Goal: Task Accomplishment & Management: Use online tool/utility

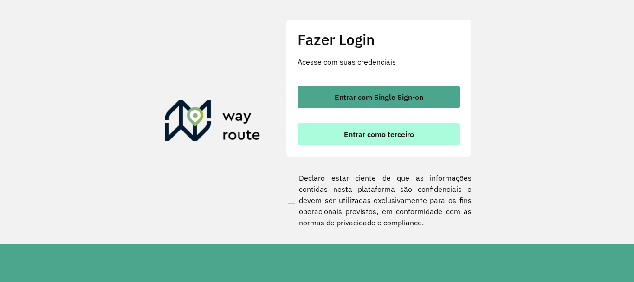
click at [383, 130] on span "Entrar como terceiro" at bounding box center [379, 133] width 70 height 7
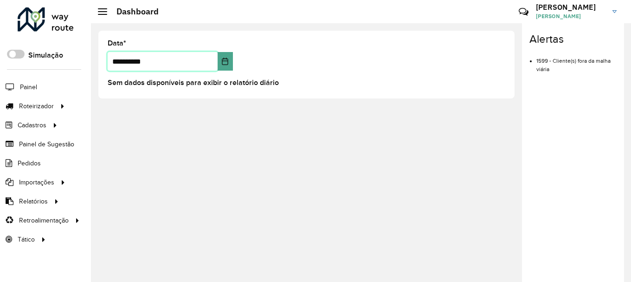
click at [167, 64] on input "**********" at bounding box center [163, 61] width 110 height 19
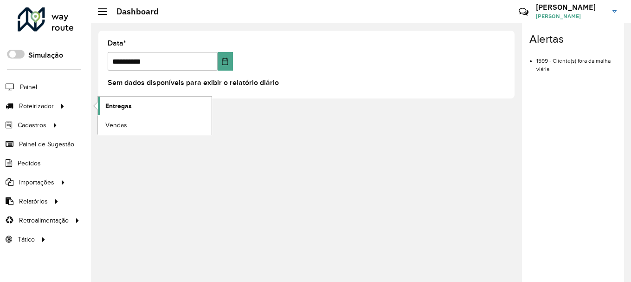
click at [120, 110] on span "Entregas" at bounding box center [118, 106] width 26 height 10
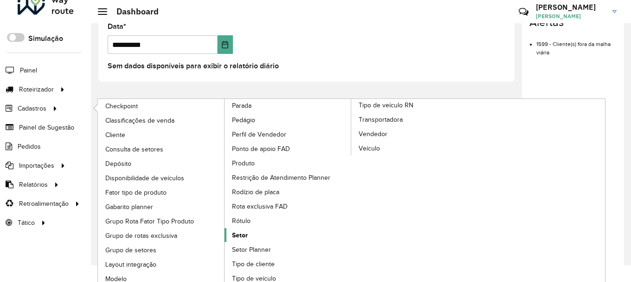
scroll to position [22, 0]
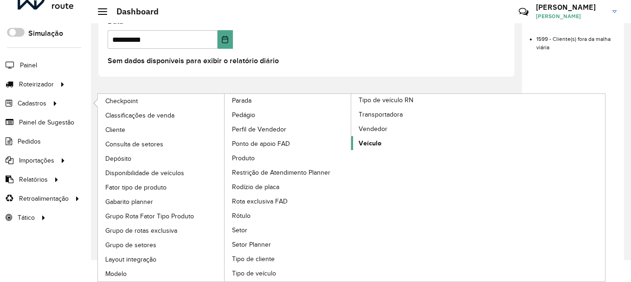
click at [368, 141] on span "Veículo" at bounding box center [370, 143] width 23 height 10
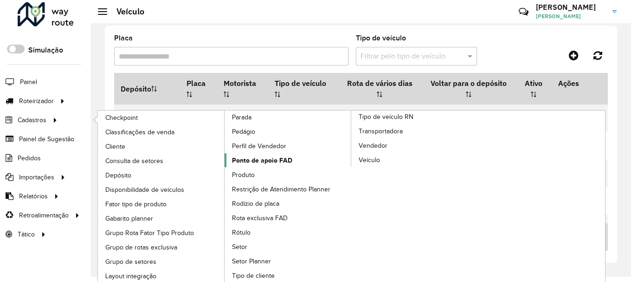
scroll to position [22, 0]
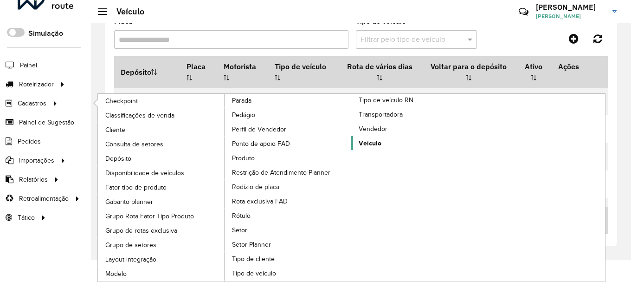
click at [374, 143] on span "Veículo" at bounding box center [370, 143] width 23 height 10
click at [374, 141] on span "Veículo" at bounding box center [370, 143] width 23 height 10
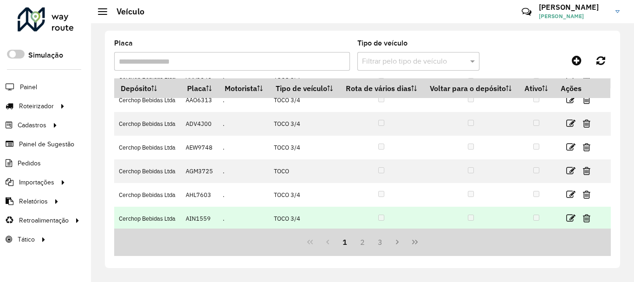
scroll to position [212, 0]
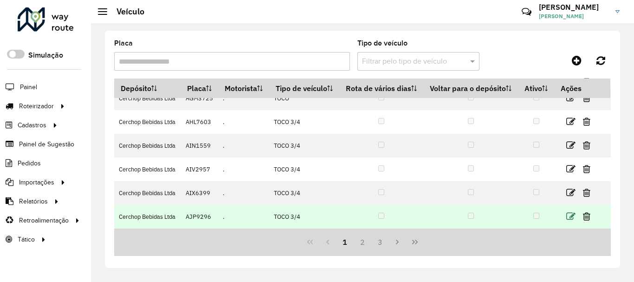
click at [568, 213] on icon at bounding box center [570, 216] width 9 height 9
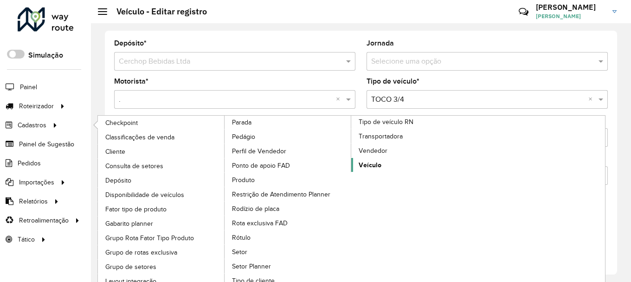
click at [374, 162] on span "Veículo" at bounding box center [370, 165] width 23 height 10
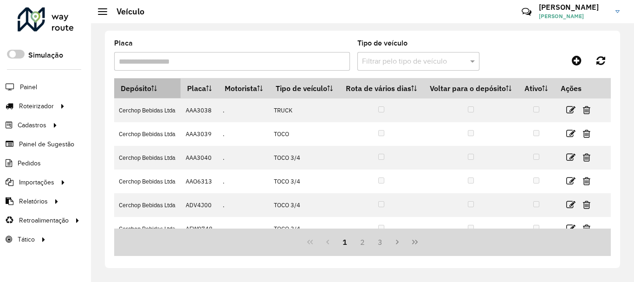
drag, startPoint x: 190, startPoint y: 70, endPoint x: 176, endPoint y: 79, distance: 17.4
click at [190, 69] on input "Placa" at bounding box center [232, 61] width 236 height 19
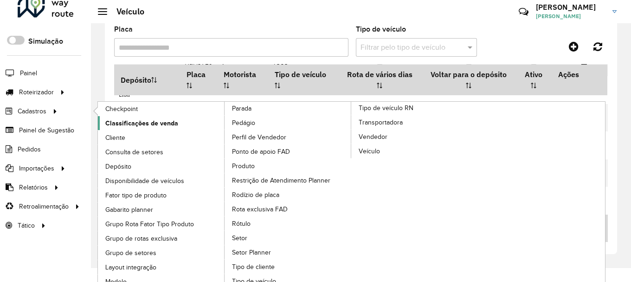
scroll to position [22, 0]
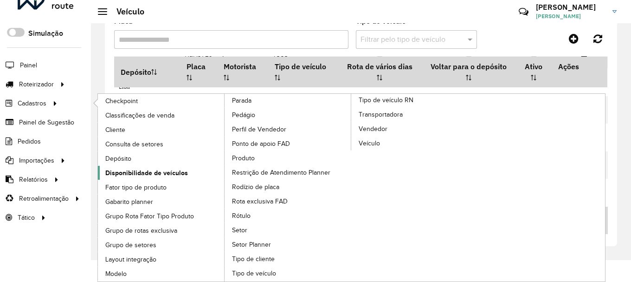
click at [162, 173] on span "Disponibilidade de veículos" at bounding box center [146, 173] width 83 height 10
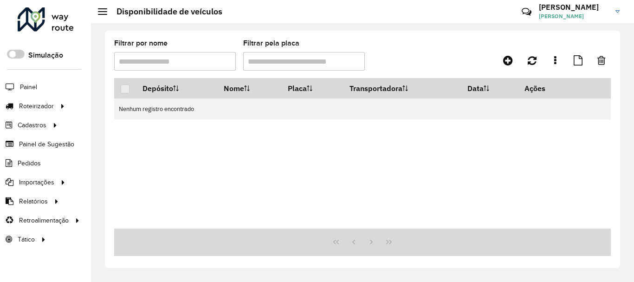
click at [161, 65] on input "Filtrar por nome" at bounding box center [175, 61] width 122 height 19
click at [270, 62] on input "Filtrar pela placa" at bounding box center [304, 61] width 122 height 19
click at [512, 61] on icon at bounding box center [508, 60] width 10 height 11
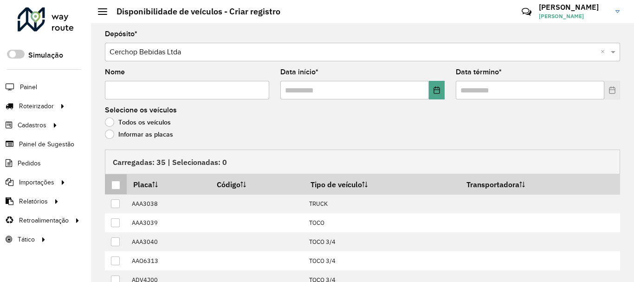
click at [117, 183] on div at bounding box center [115, 185] width 9 height 9
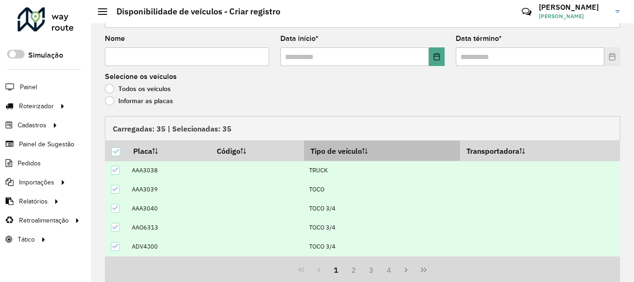
scroll to position [68, 0]
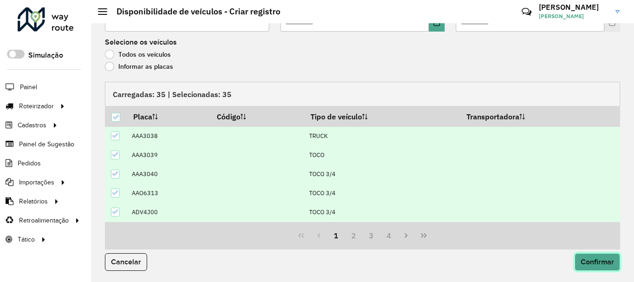
click at [590, 262] on span "Confirmar" at bounding box center [597, 262] width 33 height 8
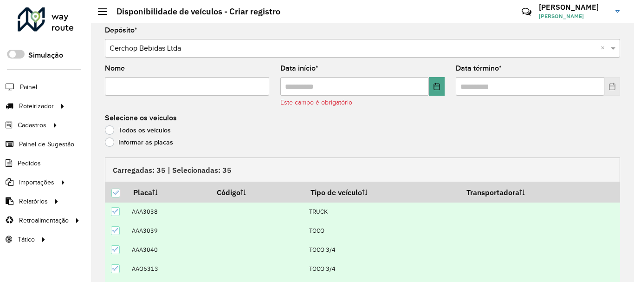
scroll to position [0, 0]
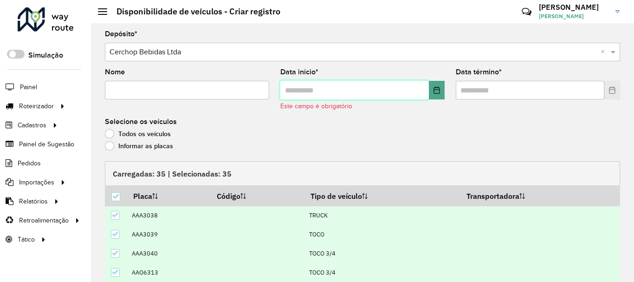
click at [287, 84] on input "text" at bounding box center [354, 90] width 148 height 19
type input "*******"
type input "********"
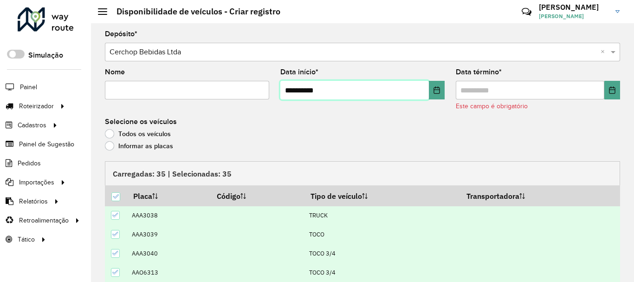
type input "**********"
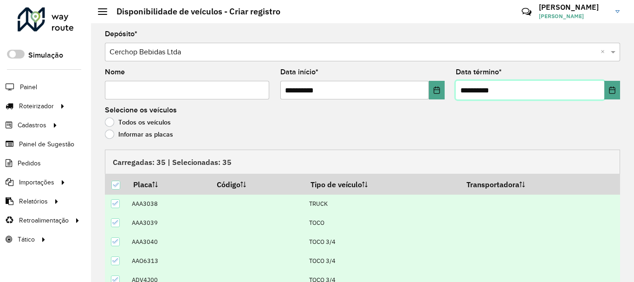
type input "**********"
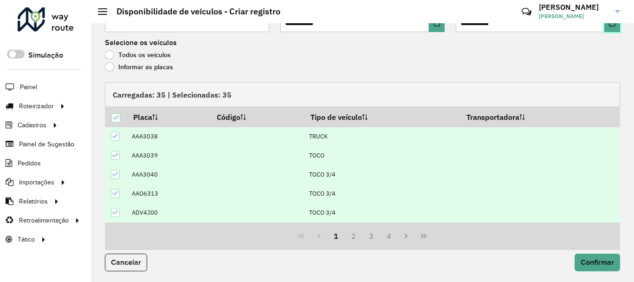
scroll to position [68, 0]
click at [588, 259] on span "Confirmar" at bounding box center [597, 262] width 33 height 8
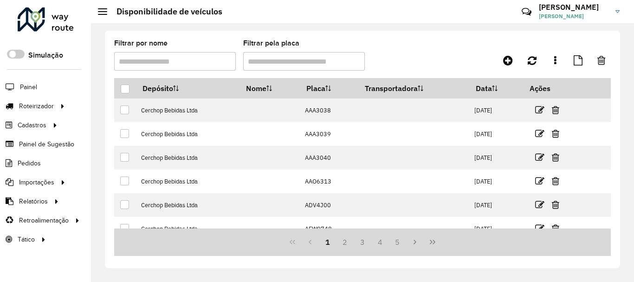
click at [442, 51] on formly-group "Filtrar por nome Filtrar pela placa" at bounding box center [296, 59] width 365 height 38
click at [121, 105] on span "Entregas" at bounding box center [118, 106] width 26 height 10
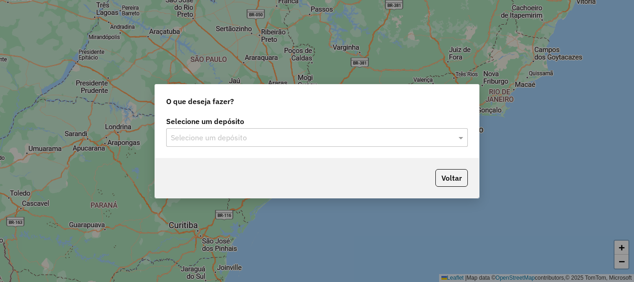
click at [242, 140] on input "text" at bounding box center [308, 137] width 274 height 11
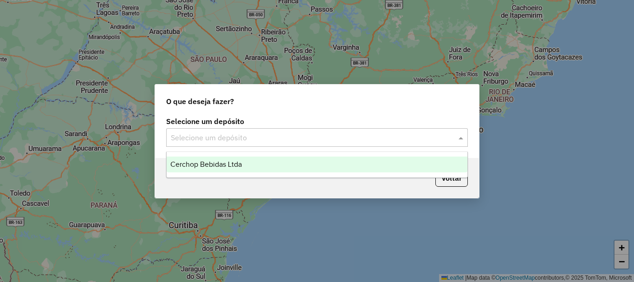
click at [231, 165] on span "Cerchop Bebidas Ltda" at bounding box center [205, 164] width 71 height 8
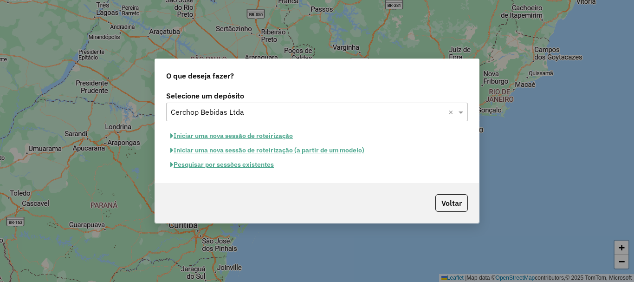
click at [270, 133] on button "Iniciar uma nova sessão de roteirização" at bounding box center [231, 136] width 131 height 14
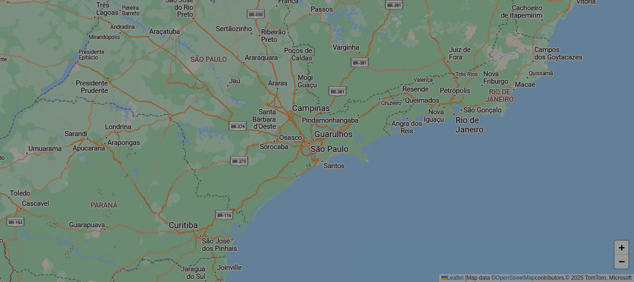
select select "*"
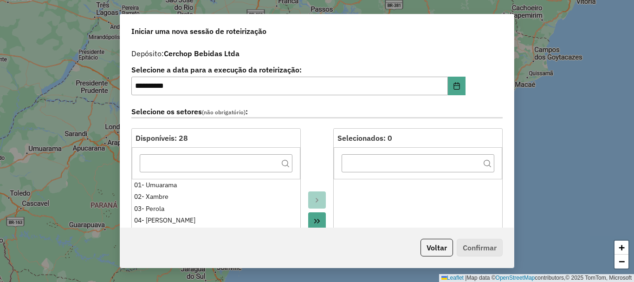
click at [318, 220] on icon "Move All to Target" at bounding box center [316, 220] width 7 height 7
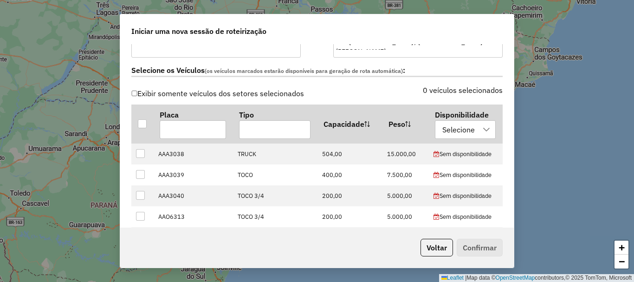
scroll to position [278, 0]
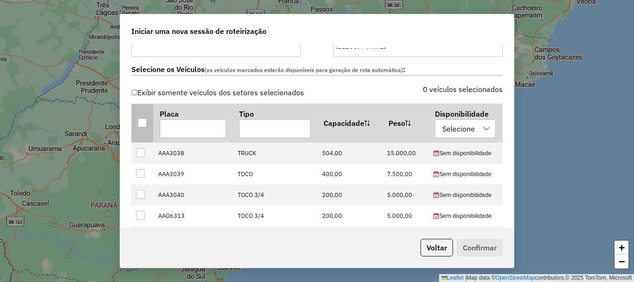
click at [141, 124] on div at bounding box center [142, 122] width 9 height 9
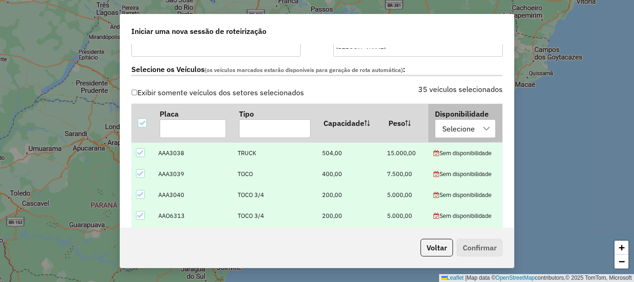
click at [459, 129] on div "Selecione" at bounding box center [458, 129] width 39 height 18
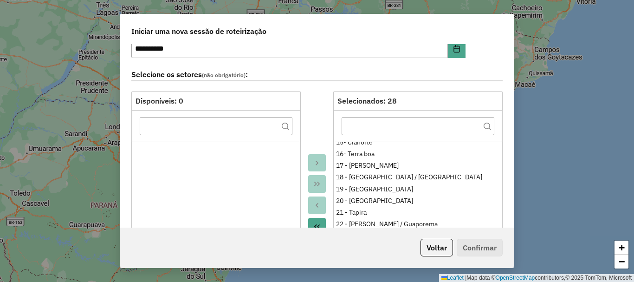
scroll to position [0, 0]
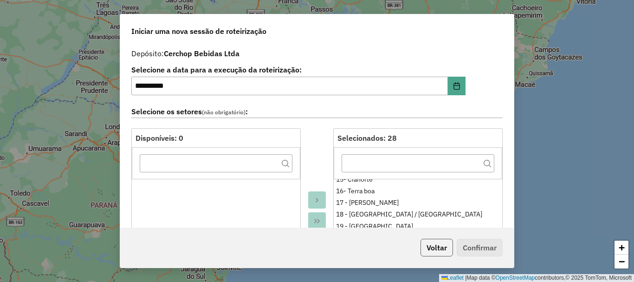
click at [439, 247] on button "Voltar" at bounding box center [436, 248] width 32 height 18
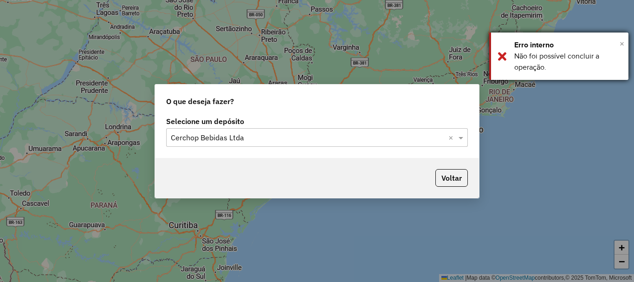
click at [620, 42] on span "×" at bounding box center [622, 44] width 5 height 10
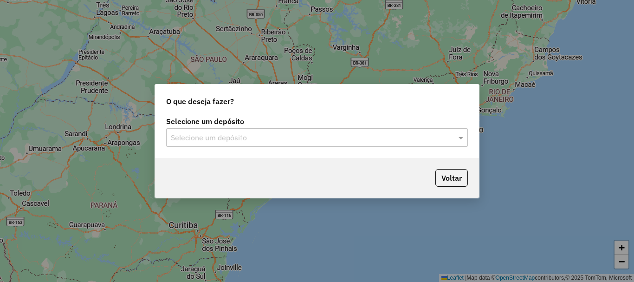
click at [266, 137] on input "text" at bounding box center [308, 137] width 274 height 11
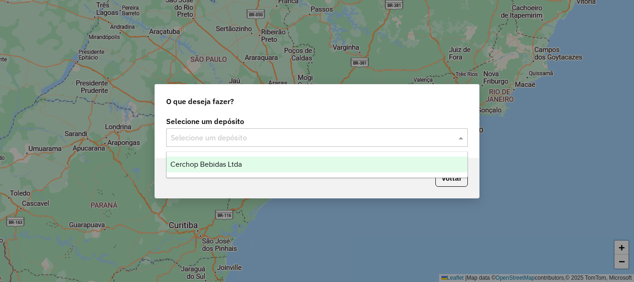
click at [244, 159] on div "Cerchop Bebidas Ltda" at bounding box center [317, 164] width 301 height 16
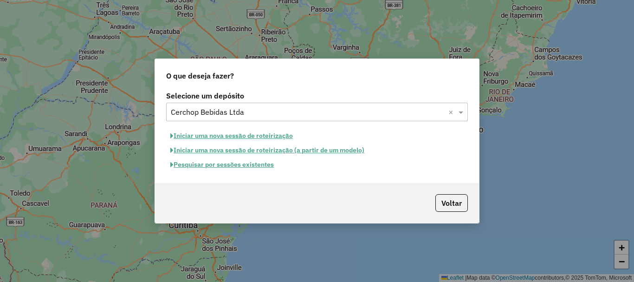
click at [245, 136] on button "Iniciar uma nova sessão de roteirização" at bounding box center [231, 136] width 131 height 14
select select "*"
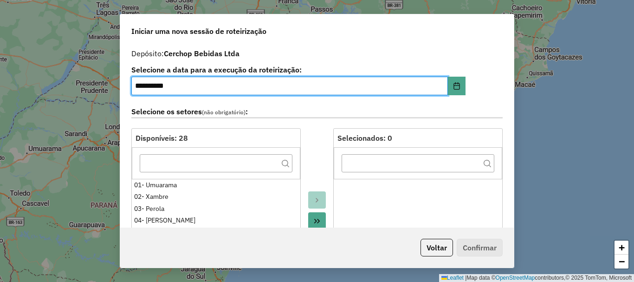
click at [322, 214] on button "Move All to Target" at bounding box center [317, 221] width 18 height 18
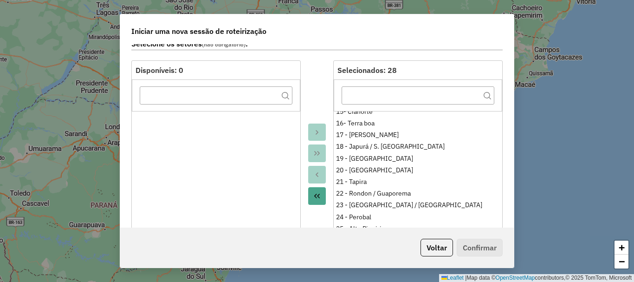
scroll to position [232, 0]
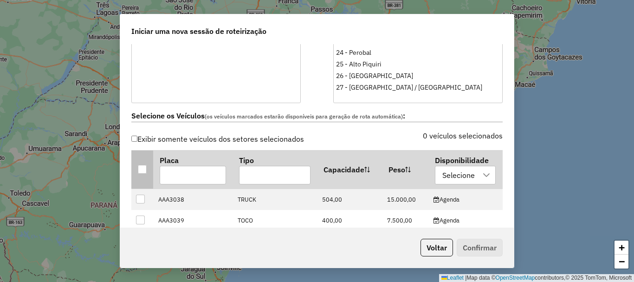
click at [141, 166] on div at bounding box center [142, 169] width 9 height 9
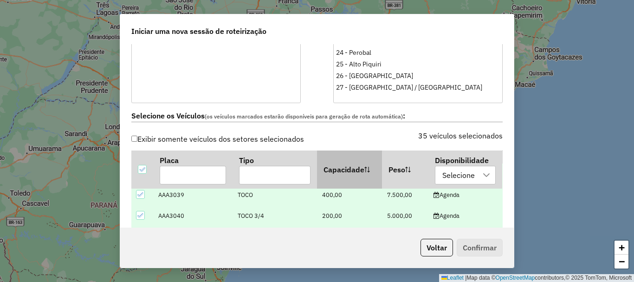
scroll to position [46, 0]
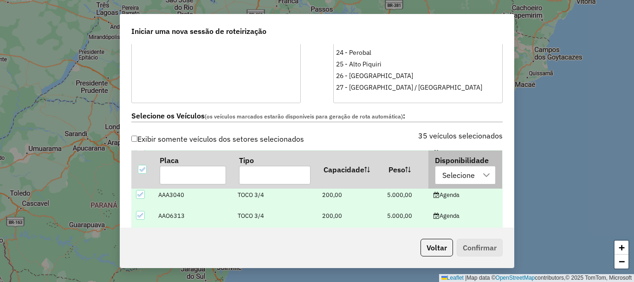
click at [465, 176] on div "Selecione" at bounding box center [458, 175] width 39 height 18
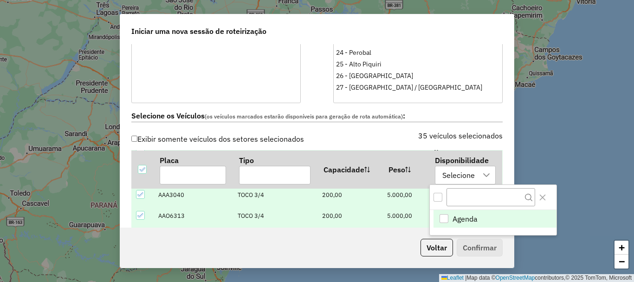
click at [446, 215] on div "Agenda" at bounding box center [443, 218] width 9 height 9
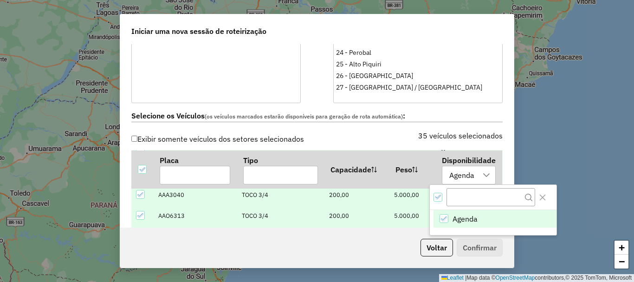
click at [445, 216] on icon "Agenda" at bounding box center [444, 218] width 6 height 6
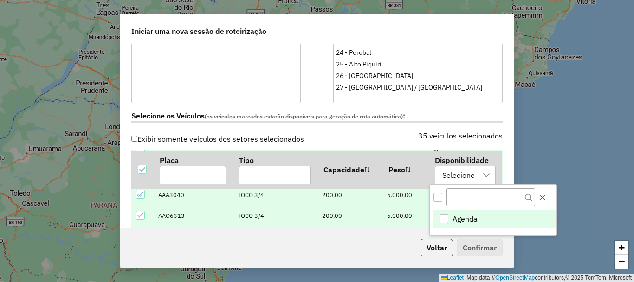
click at [546, 197] on icon "Close" at bounding box center [542, 197] width 7 height 7
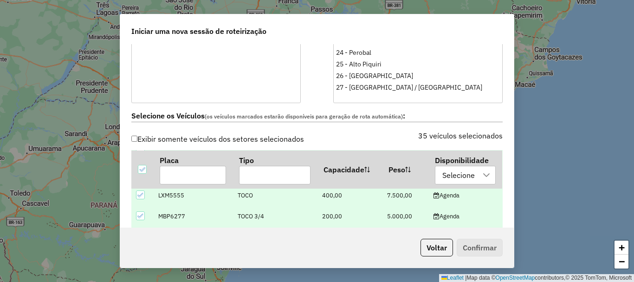
scroll to position [510, 0]
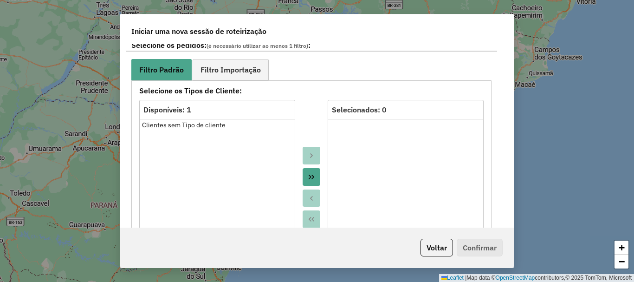
click at [218, 111] on div "Disponíveis: 1" at bounding box center [217, 109] width 148 height 11
click at [233, 71] on span "Filtro Importação" at bounding box center [230, 69] width 60 height 7
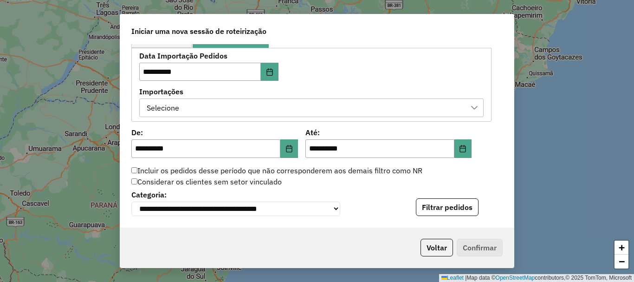
scroll to position [557, 0]
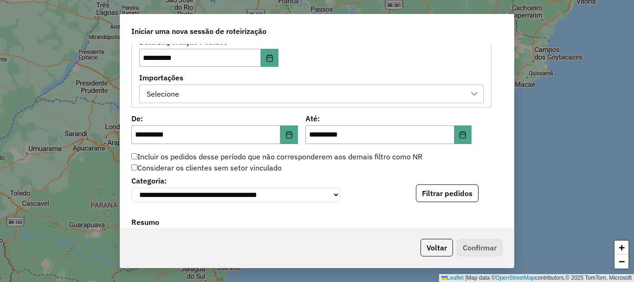
click at [250, 98] on div "Selecione" at bounding box center [304, 94] width 322 height 18
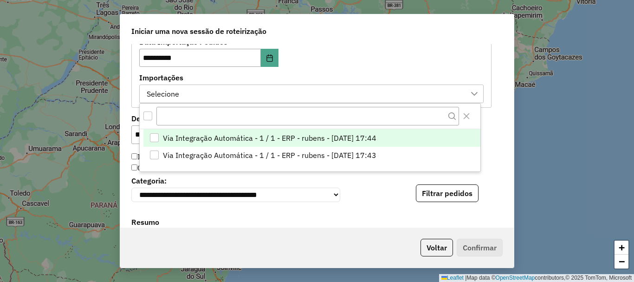
click at [153, 136] on div "Via Integração Automática - 1 / 1 - ERP - rubens - 18/08/2025 17:44" at bounding box center [154, 137] width 9 height 9
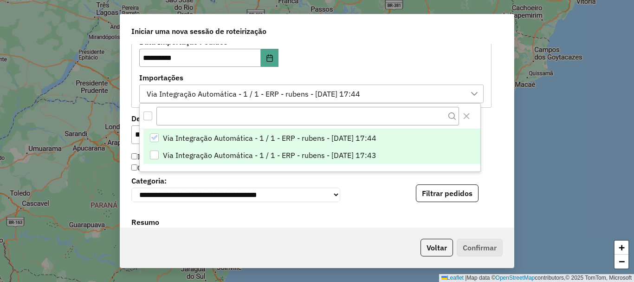
click at [153, 153] on div "Via Integração Automática - 1 / 1 - ERP - rubens - 18/08/2025 17:43" at bounding box center [154, 154] width 9 height 9
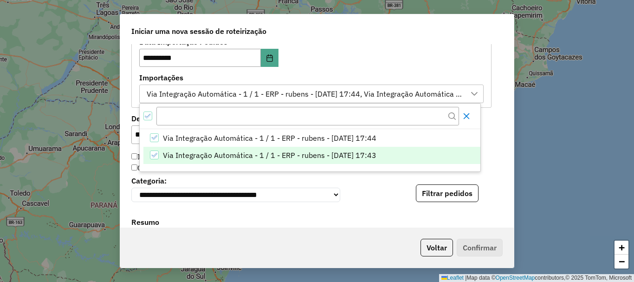
click at [465, 117] on icon "Close" at bounding box center [466, 115] width 7 height 7
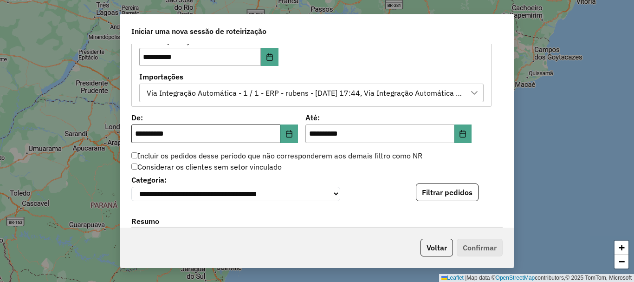
scroll to position [557, 0]
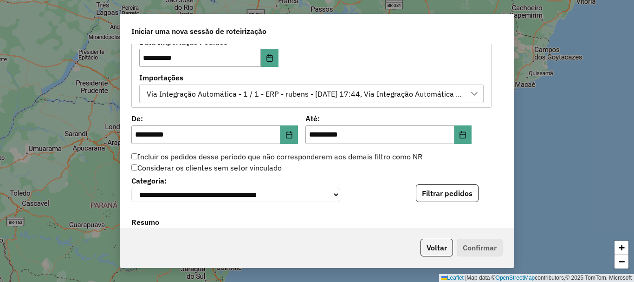
click at [173, 155] on label "Incluir os pedidos desse período que não corresponderem aos demais filtro como …" at bounding box center [276, 156] width 291 height 11
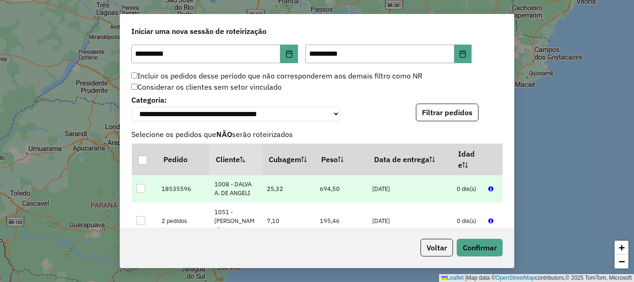
scroll to position [650, 0]
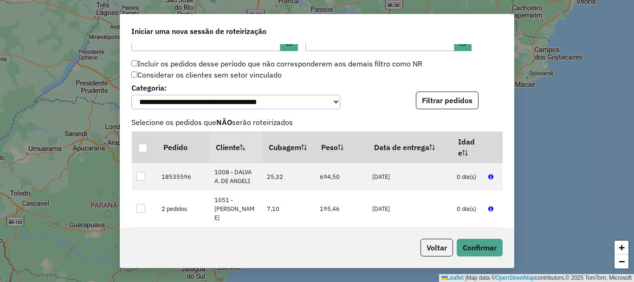
click at [328, 102] on select "**********" at bounding box center [235, 102] width 209 height 14
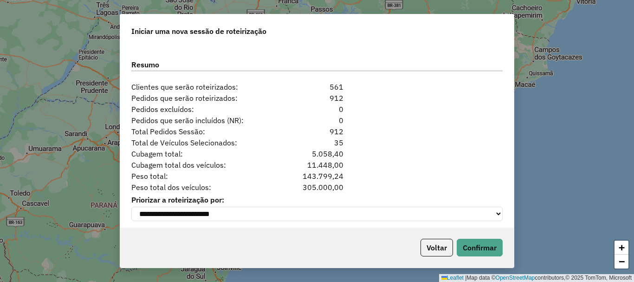
scroll to position [915, 0]
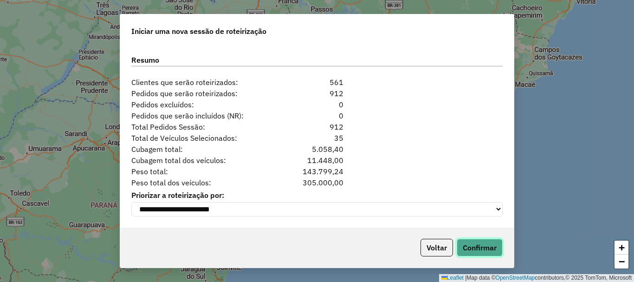
click at [483, 242] on button "Confirmar" at bounding box center [480, 248] width 46 height 18
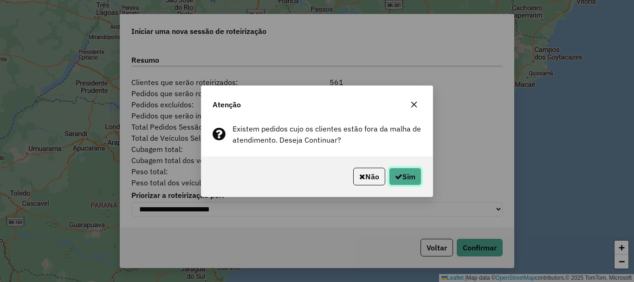
click at [406, 178] on button "Sim" at bounding box center [405, 177] width 32 height 18
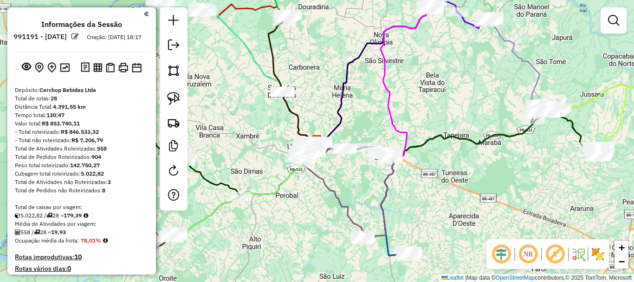
click at [365, 167] on div "Janela de atendimento Grade de atendimento Capacidade Transportadoras Veículos …" at bounding box center [317, 141] width 634 height 282
click at [144, 16] on em at bounding box center [146, 14] width 5 height 8
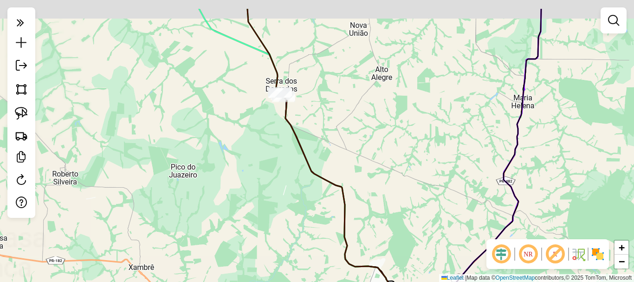
drag, startPoint x: 278, startPoint y: 127, endPoint x: 282, endPoint y: 140, distance: 13.6
click at [282, 140] on div "Janela de atendimento Grade de atendimento Capacidade Transportadoras Veículos …" at bounding box center [317, 141] width 634 height 282
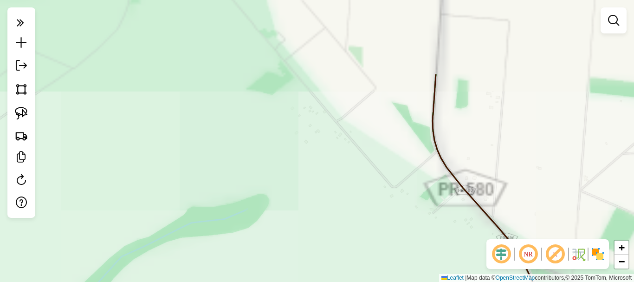
drag, startPoint x: 276, startPoint y: 108, endPoint x: 278, endPoint y: 212, distance: 104.0
click at [278, 212] on div "Janela de atendimento Grade de atendimento Capacidade Transportadoras Veículos …" at bounding box center [317, 141] width 634 height 282
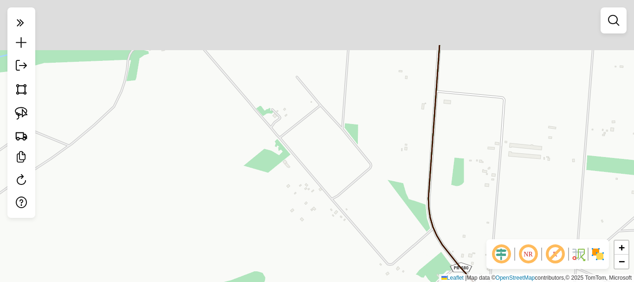
drag, startPoint x: 310, startPoint y: 75, endPoint x: 297, endPoint y: 220, distance: 145.8
click at [297, 226] on div "Janela de atendimento Grade de atendimento Capacidade Transportadoras Veículos …" at bounding box center [317, 141] width 634 height 282
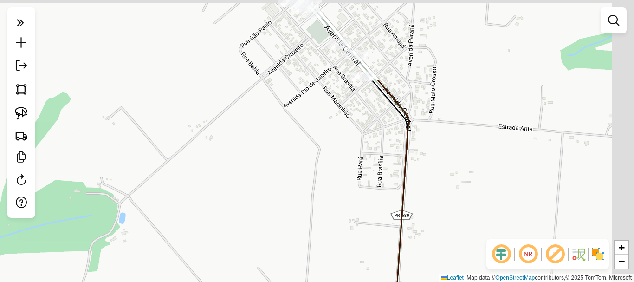
drag, startPoint x: 308, startPoint y: 209, endPoint x: 300, endPoint y: 242, distance: 33.3
click at [300, 243] on div "Janela de atendimento Grade de atendimento Capacidade Transportadoras Veículos …" at bounding box center [317, 141] width 634 height 282
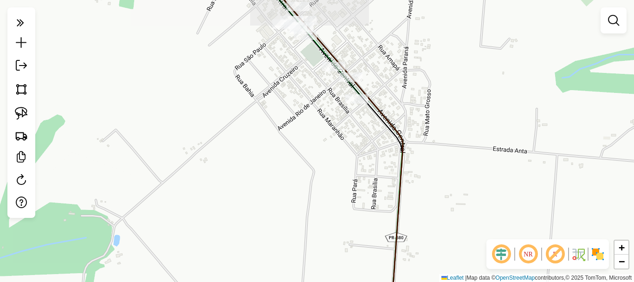
drag, startPoint x: 350, startPoint y: 122, endPoint x: 323, endPoint y: 231, distance: 112.0
click at [323, 231] on div "Janela de atendimento Grade de atendimento Capacidade Transportadoras Veículos …" at bounding box center [317, 141] width 634 height 282
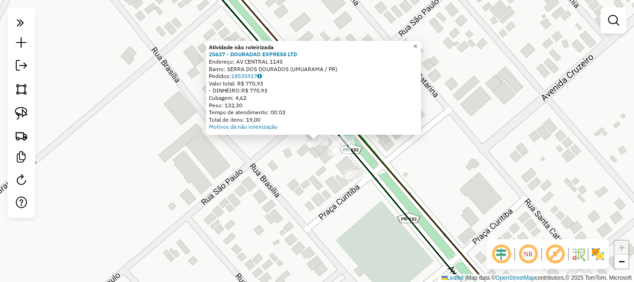
click at [417, 45] on span "×" at bounding box center [415, 46] width 4 height 8
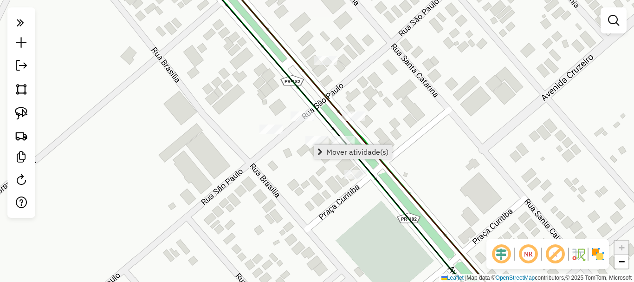
click at [336, 153] on span "Mover atividade(s)" at bounding box center [357, 151] width 62 height 7
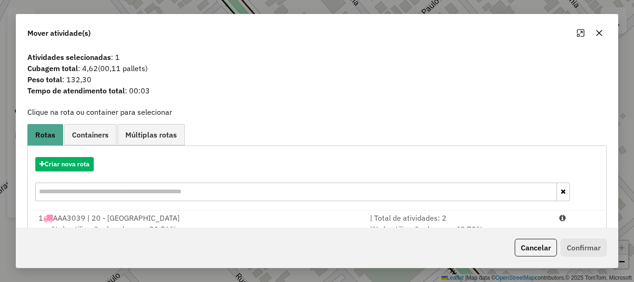
click at [602, 34] on icon "button" at bounding box center [598, 32] width 7 height 7
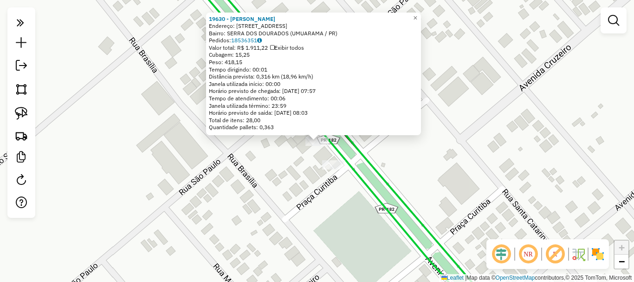
select select "**********"
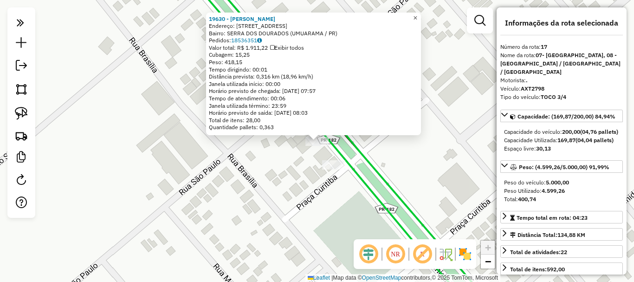
click at [417, 19] on span "×" at bounding box center [415, 18] width 4 height 8
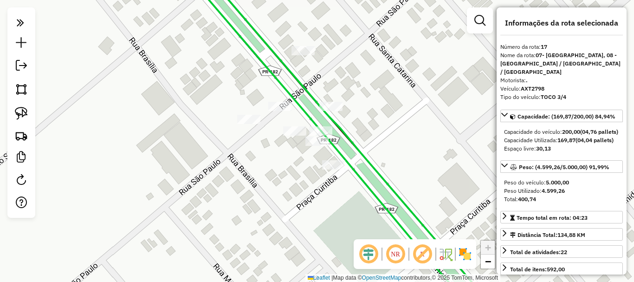
click at [451, 72] on div "Janela de atendimento Grade de atendimento Capacidade Transportadoras Veículos …" at bounding box center [317, 141] width 634 height 282
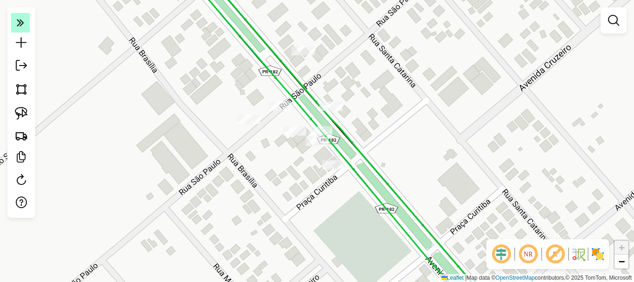
click at [18, 24] on icon at bounding box center [20, 22] width 7 height 13
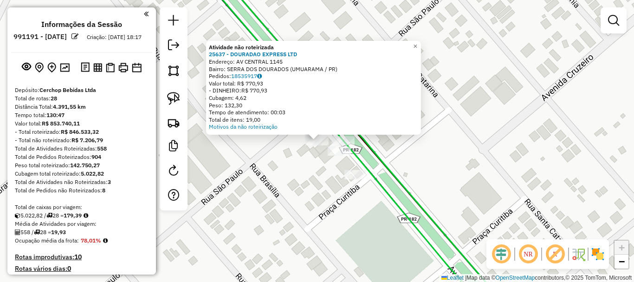
click at [292, 132] on div "Atividade não roteirizada 25637 - DOURADAO EXPRESS LTD Endereço: AV CENTRAL 114…" at bounding box center [313, 88] width 215 height 94
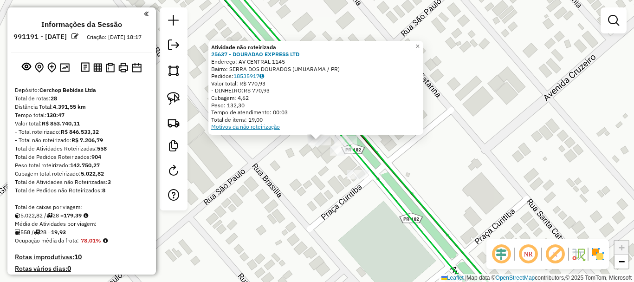
click at [264, 126] on link "Motivos da não roteirização" at bounding box center [245, 126] width 69 height 7
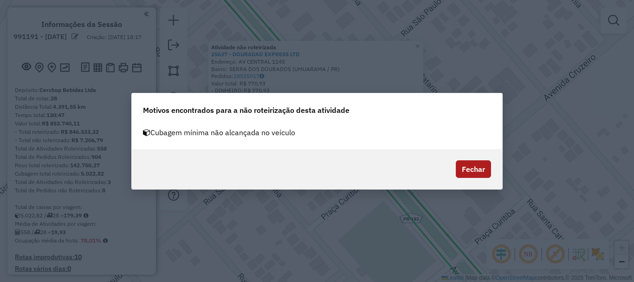
click at [472, 168] on button "Fechar" at bounding box center [473, 169] width 35 height 18
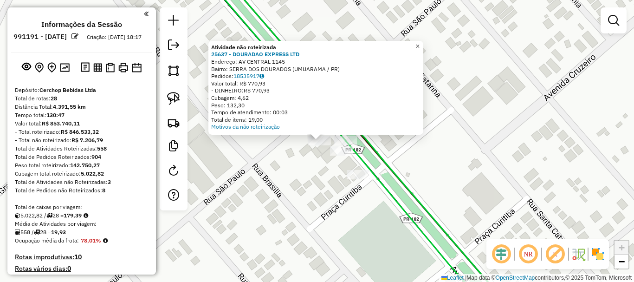
click at [420, 42] on span "×" at bounding box center [417, 46] width 4 height 8
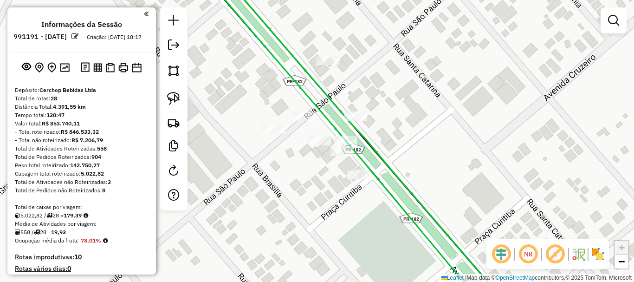
click at [144, 14] on em at bounding box center [146, 14] width 5 height 8
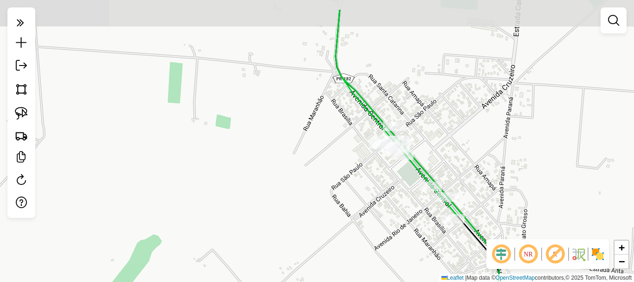
drag, startPoint x: 498, startPoint y: 95, endPoint x: 445, endPoint y: 138, distance: 68.9
click at [445, 138] on div "Janela de atendimento Grade de atendimento Capacidade Transportadoras Veículos …" at bounding box center [317, 141] width 634 height 282
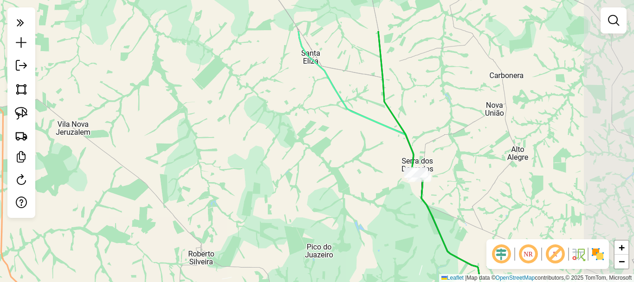
drag, startPoint x: 484, startPoint y: 136, endPoint x: 448, endPoint y: 168, distance: 47.7
click at [448, 168] on div "Janela de atendimento Grade de atendimento Capacidade Transportadoras Veículos …" at bounding box center [317, 141] width 634 height 282
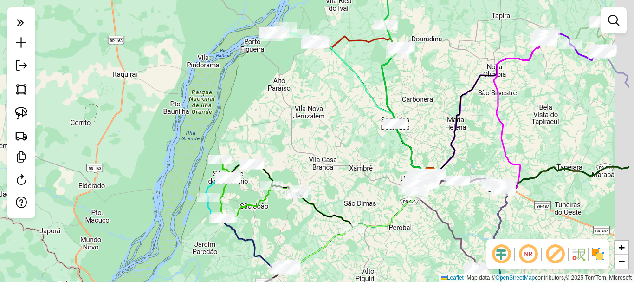
drag, startPoint x: 503, startPoint y: 110, endPoint x: 425, endPoint y: 116, distance: 77.7
click at [426, 116] on div "Janela de atendimento Grade de atendimento Capacidade Transportadoras Veículos …" at bounding box center [317, 141] width 634 height 282
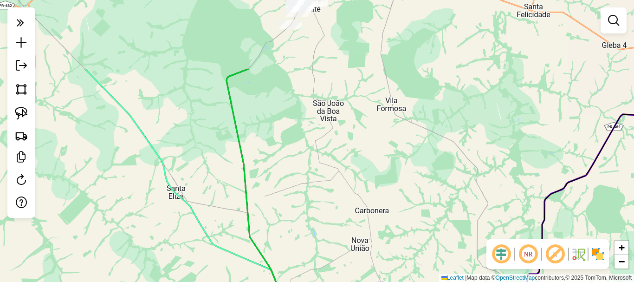
drag, startPoint x: 401, startPoint y: 59, endPoint x: 444, endPoint y: 187, distance: 135.4
click at [448, 197] on div "Janela de atendimento Grade de atendimento Capacidade Transportadoras Veículos …" at bounding box center [317, 141] width 634 height 282
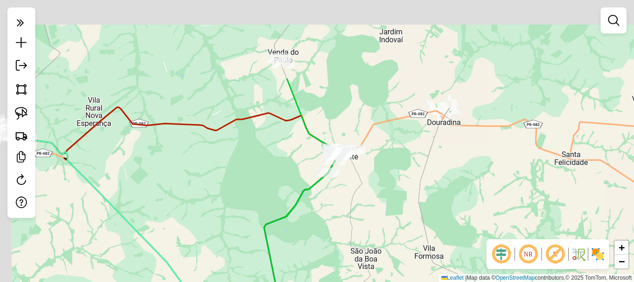
drag, startPoint x: 380, startPoint y: 116, endPoint x: 400, endPoint y: 202, distance: 88.2
click at [406, 218] on div "Janela de atendimento Grade de atendimento Capacidade Transportadoras Veículos …" at bounding box center [317, 141] width 634 height 282
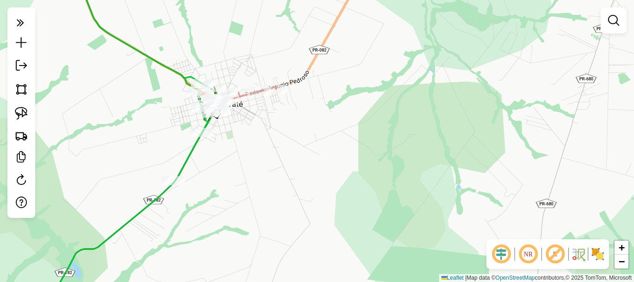
drag, startPoint x: 355, startPoint y: 136, endPoint x: 382, endPoint y: 137, distance: 27.0
click at [386, 137] on div "Janela de atendimento Grade de atendimento Capacidade Transportadoras Veículos …" at bounding box center [317, 141] width 634 height 282
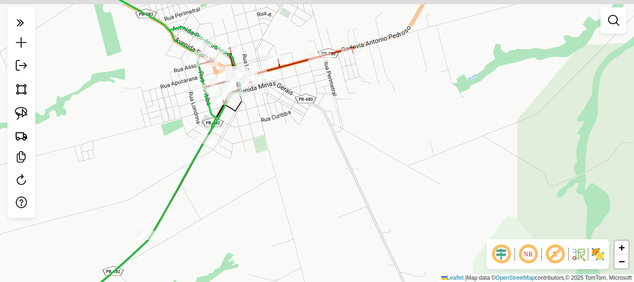
drag, startPoint x: 345, startPoint y: 138, endPoint x: 370, endPoint y: 142, distance: 25.9
click at [370, 142] on div "Janela de atendimento Grade de atendimento Capacidade Transportadoras Veículos …" at bounding box center [317, 141] width 634 height 282
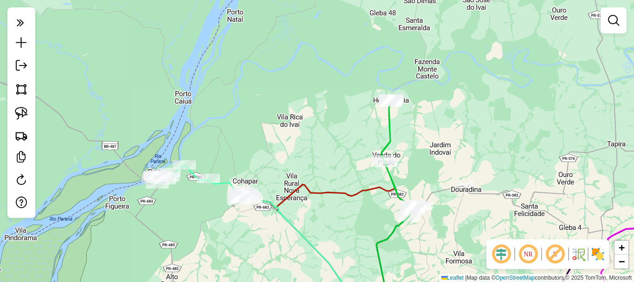
drag, startPoint x: 442, startPoint y: 116, endPoint x: 445, endPoint y: 207, distance: 91.0
click at [445, 208] on div "Janela de atendimento Grade de atendimento Capacidade Transportadoras Veículos …" at bounding box center [317, 141] width 634 height 282
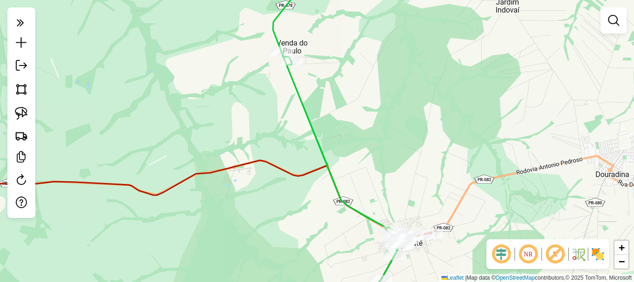
drag, startPoint x: 415, startPoint y: 200, endPoint x: 370, endPoint y: 124, distance: 88.7
click at [374, 115] on div "Janela de atendimento Grade de atendimento Capacidade Transportadoras Veículos …" at bounding box center [317, 141] width 634 height 282
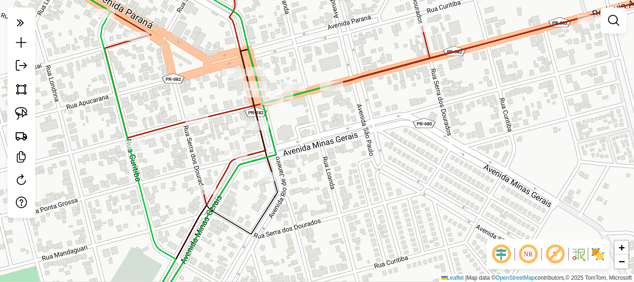
drag, startPoint x: 241, startPoint y: 150, endPoint x: 358, endPoint y: 143, distance: 117.1
click at [358, 143] on div "Janela de atendimento Grade de atendimento Capacidade Transportadoras Veículos …" at bounding box center [317, 141] width 634 height 282
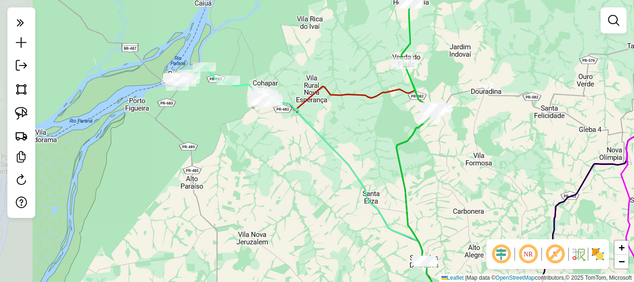
drag, startPoint x: 252, startPoint y: 117, endPoint x: 369, endPoint y: 121, distance: 117.5
click at [369, 121] on div "Janela de atendimento Grade de atendimento Capacidade Transportadoras Veículos …" at bounding box center [317, 141] width 634 height 282
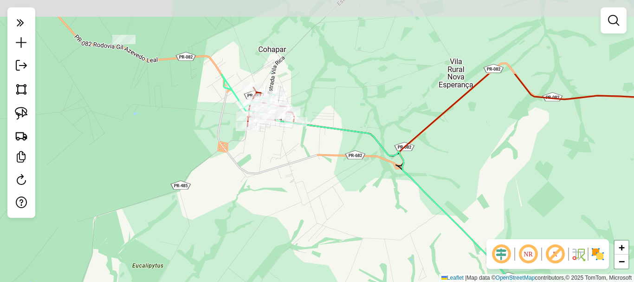
drag, startPoint x: 289, startPoint y: 146, endPoint x: 307, endPoint y: 235, distance: 91.0
click at [310, 243] on div "Janela de atendimento Grade de atendimento Capacidade Transportadoras Veículos …" at bounding box center [317, 141] width 634 height 282
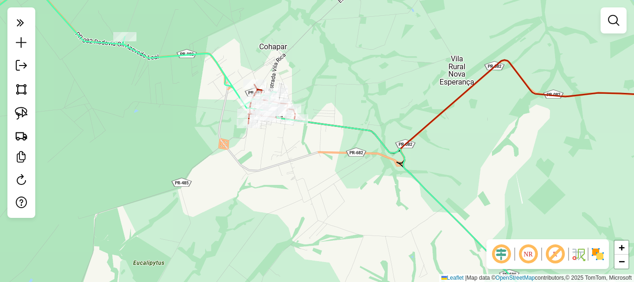
click at [280, 183] on div "Janela de atendimento Grade de atendimento Capacidade Transportadoras Veículos …" at bounding box center [317, 141] width 634 height 282
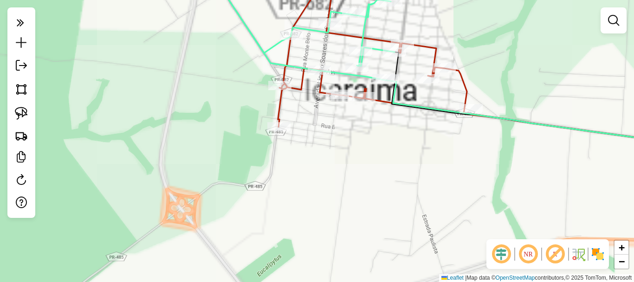
drag, startPoint x: 246, startPoint y: 97, endPoint x: 248, endPoint y: 209, distance: 111.8
click at [247, 209] on div "Janela de atendimento Grade de atendimento Capacidade Transportadoras Veículos …" at bounding box center [317, 141] width 634 height 282
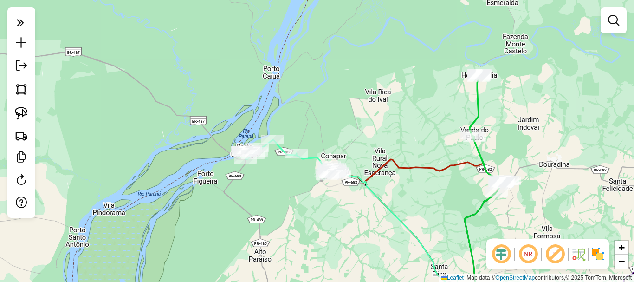
drag, startPoint x: 291, startPoint y: 148, endPoint x: 369, endPoint y: 137, distance: 79.2
click at [369, 137] on div "Janela de atendimento Grade de atendimento Capacidade Transportadoras Veículos …" at bounding box center [317, 141] width 634 height 282
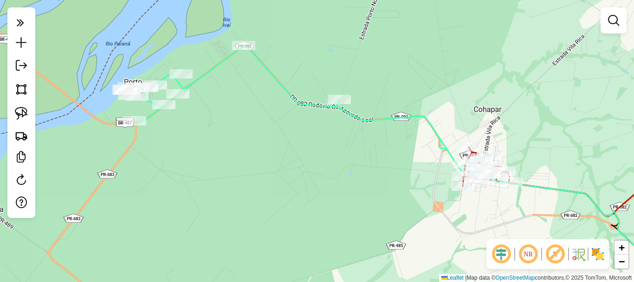
click at [256, 126] on div "Janela de atendimento Grade de atendimento Capacidade Transportadoras Veículos …" at bounding box center [317, 141] width 634 height 282
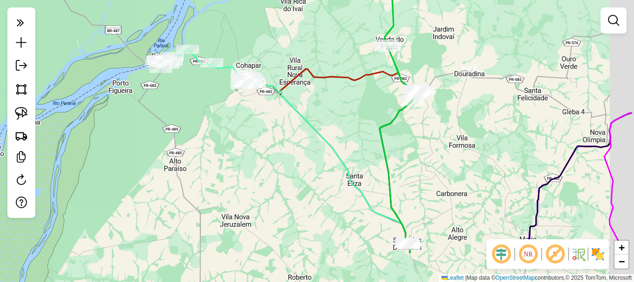
drag, startPoint x: 365, startPoint y: 126, endPoint x: 289, endPoint y: 66, distance: 96.5
click at [289, 69] on icon at bounding box center [333, 85] width 182 height 32
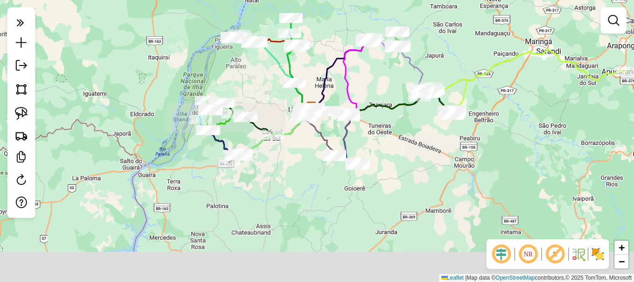
drag, startPoint x: 405, startPoint y: 155, endPoint x: 343, endPoint y: 82, distance: 96.1
click at [343, 82] on icon at bounding box center [356, 77] width 26 height 77
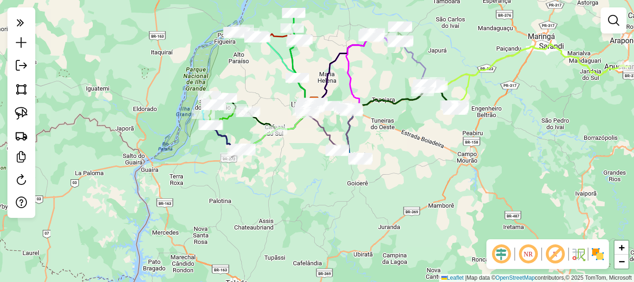
drag, startPoint x: 276, startPoint y: 163, endPoint x: 278, endPoint y: 158, distance: 5.8
click at [278, 158] on div "Janela de atendimento Grade de atendimento Capacidade Transportadoras Veículos …" at bounding box center [317, 141] width 634 height 282
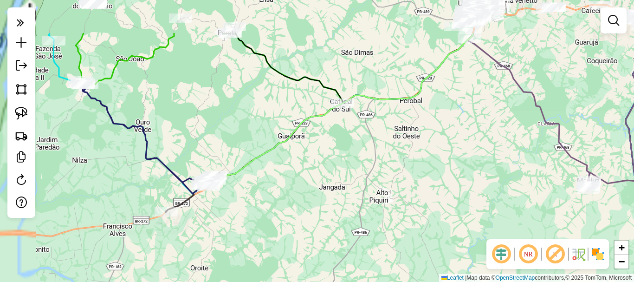
drag, startPoint x: 284, startPoint y: 124, endPoint x: 355, endPoint y: 186, distance: 93.8
click at [355, 186] on div "Janela de atendimento Grade de atendimento Capacidade Transportadoras Veículos …" at bounding box center [317, 141] width 634 height 282
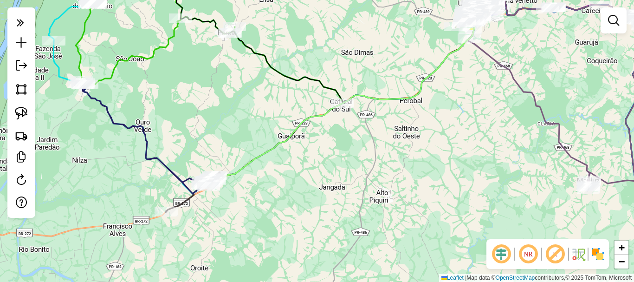
click at [324, 165] on div "Janela de atendimento Grade de atendimento Capacidade Transportadoras Veículos …" at bounding box center [317, 141] width 634 height 282
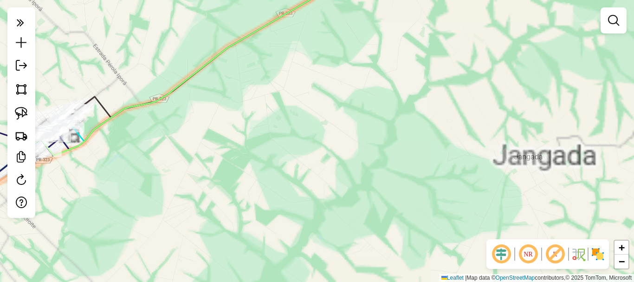
drag, startPoint x: 212, startPoint y: 189, endPoint x: 452, endPoint y: 164, distance: 240.7
click at [458, 165] on div "Janela de atendimento Grade de atendimento Capacidade Transportadoras Veículos …" at bounding box center [317, 141] width 634 height 282
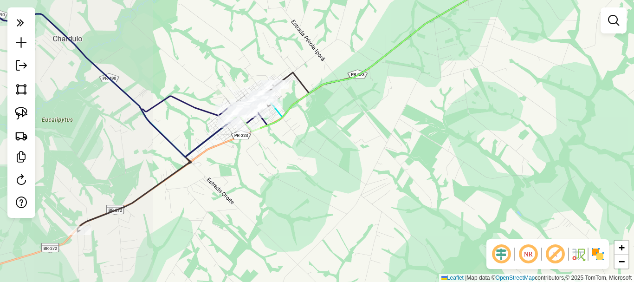
click at [357, 164] on div "Janela de atendimento Grade de atendimento Capacidade Transportadoras Veículos …" at bounding box center [317, 141] width 634 height 282
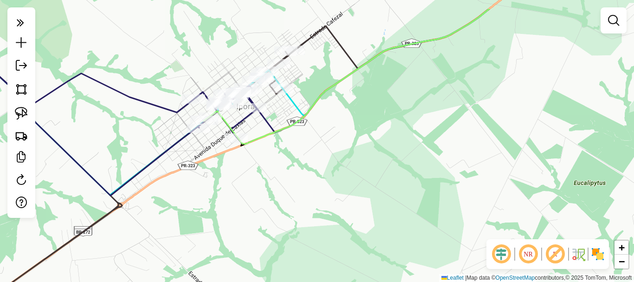
drag, startPoint x: 315, startPoint y: 155, endPoint x: 315, endPoint y: 162, distance: 7.0
click at [315, 162] on div "Janela de atendimento Grade de atendimento Capacidade Transportadoras Veículos …" at bounding box center [317, 141] width 634 height 282
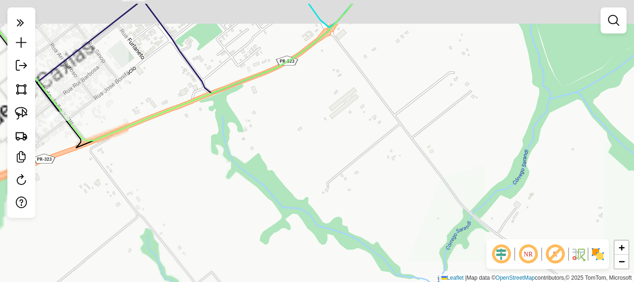
drag, startPoint x: 313, startPoint y: 186, endPoint x: 400, endPoint y: 242, distance: 103.4
click at [400, 242] on div "Janela de atendimento Grade de atendimento Capacidade Transportadoras Veículos …" at bounding box center [317, 141] width 634 height 282
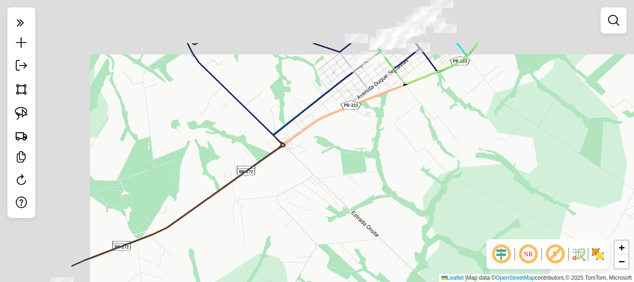
drag, startPoint x: 171, startPoint y: 116, endPoint x: 306, endPoint y: 188, distance: 152.8
click at [306, 188] on div "Janela de atendimento Grade de atendimento Capacidade Transportadoras Veículos …" at bounding box center [317, 141] width 634 height 282
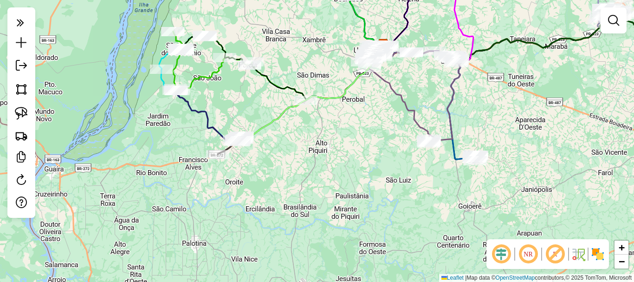
drag, startPoint x: 103, startPoint y: 155, endPoint x: 177, endPoint y: 155, distance: 74.3
click at [177, 155] on div "Janela de atendimento Grade de atendimento Capacidade Transportadoras Veículos …" at bounding box center [317, 141] width 634 height 282
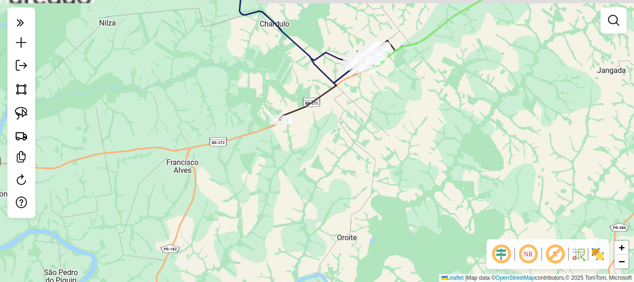
drag, startPoint x: 234, startPoint y: 169, endPoint x: 221, endPoint y: 196, distance: 29.3
click at [221, 196] on div "Janela de atendimento Grade de atendimento Capacidade Transportadoras Veículos …" at bounding box center [317, 141] width 634 height 282
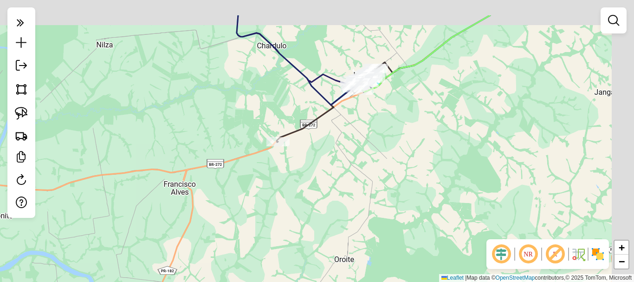
drag, startPoint x: 356, startPoint y: 142, endPoint x: 328, endPoint y: 161, distance: 34.0
click at [328, 161] on div "Janela de atendimento Grade de atendimento Capacidade Transportadoras Veículos …" at bounding box center [317, 141] width 634 height 282
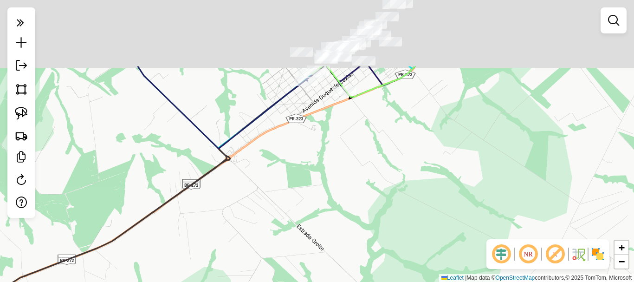
drag, startPoint x: 351, startPoint y: 99, endPoint x: 349, endPoint y: 196, distance: 96.6
click at [349, 196] on div "Janela de atendimento Grade de atendimento Capacidade Transportadoras Veículos …" at bounding box center [317, 141] width 634 height 282
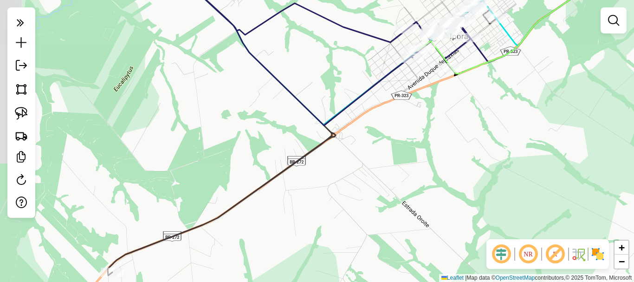
drag, startPoint x: 318, startPoint y: 167, endPoint x: 272, endPoint y: 181, distance: 47.9
click at [272, 181] on div "Janela de atendimento Grade de atendimento Capacidade Transportadoras Veículos …" at bounding box center [317, 141] width 634 height 282
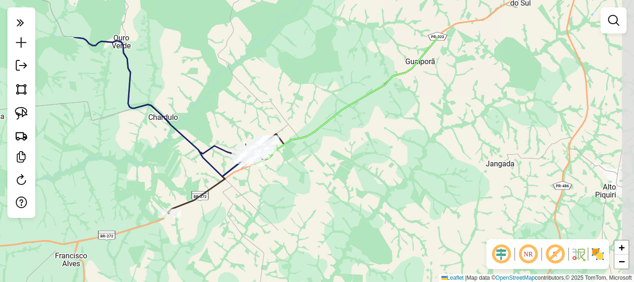
drag, startPoint x: 443, startPoint y: 103, endPoint x: 314, endPoint y: 173, distance: 146.2
click at [314, 173] on div "Janela de atendimento Grade de atendimento Capacidade Transportadoras Veículos …" at bounding box center [317, 141] width 634 height 282
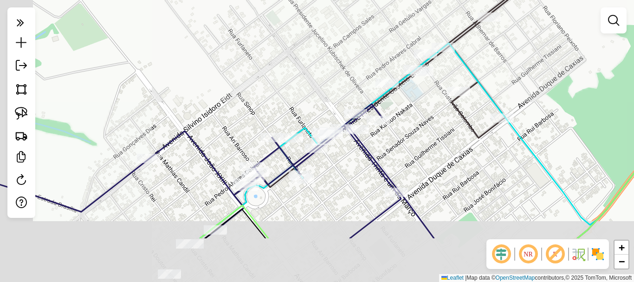
drag, startPoint x: 239, startPoint y: 146, endPoint x: 303, endPoint y: 74, distance: 96.3
click at [303, 74] on div "Janela de atendimento Grade de atendimento Capacidade Transportadoras Veículos …" at bounding box center [317, 141] width 634 height 282
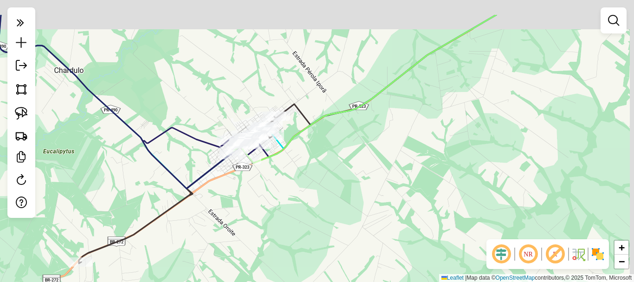
drag, startPoint x: 429, startPoint y: 173, endPoint x: 368, endPoint y: 158, distance: 63.4
click at [356, 191] on div "Janela de atendimento Grade de atendimento Capacidade Transportadoras Veículos …" at bounding box center [317, 141] width 634 height 282
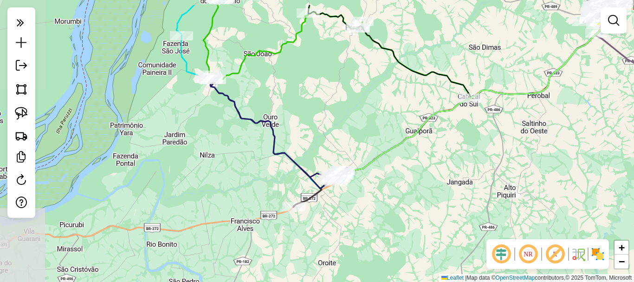
drag, startPoint x: 439, startPoint y: 136, endPoint x: 440, endPoint y: 181, distance: 45.1
click at [440, 181] on div "Janela de atendimento Grade de atendimento Capacidade Transportadoras Veículos …" at bounding box center [317, 141] width 634 height 282
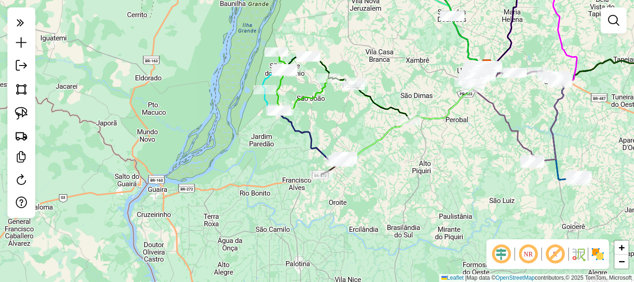
drag, startPoint x: 340, startPoint y: 122, endPoint x: 374, endPoint y: 138, distance: 37.8
click at [374, 138] on div "Janela de atendimento Grade de atendimento Capacidade Transportadoras Veículos …" at bounding box center [317, 141] width 634 height 282
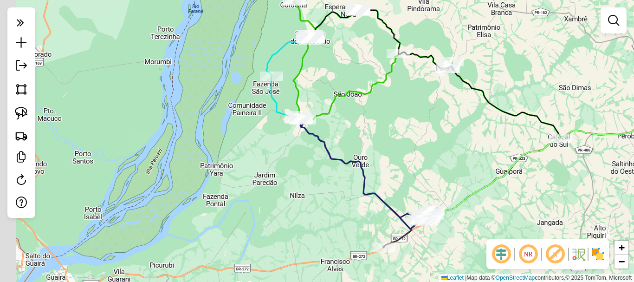
drag, startPoint x: 328, startPoint y: 129, endPoint x: 358, endPoint y: 129, distance: 29.7
click at [358, 129] on div "Janela de atendimento Grade de atendimento Capacidade Transportadoras Veículos …" at bounding box center [317, 141] width 634 height 282
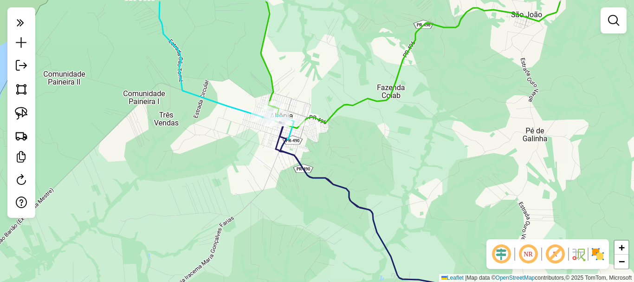
drag, startPoint x: 315, startPoint y: 136, endPoint x: 383, endPoint y: 170, distance: 75.5
click at [383, 170] on div "Janela de atendimento Grade de atendimento Capacidade Transportadoras Veículos …" at bounding box center [317, 141] width 634 height 282
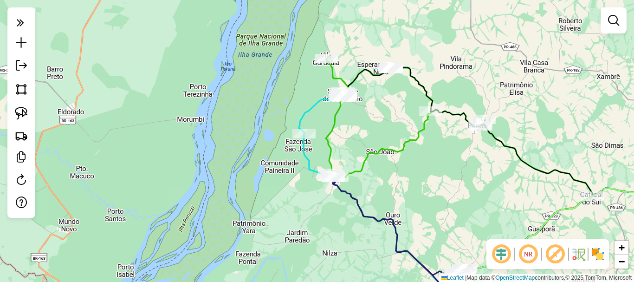
drag, startPoint x: 410, startPoint y: 99, endPoint x: 378, endPoint y: 166, distance: 74.1
click at [378, 166] on icon at bounding box center [498, 126] width 345 height 137
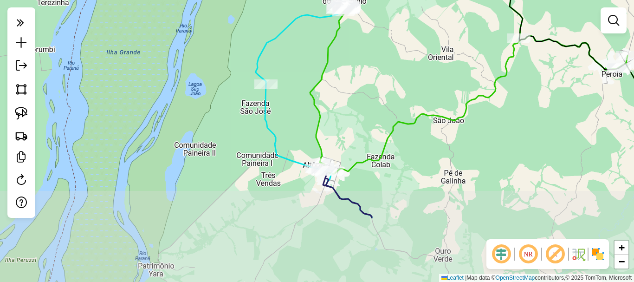
drag, startPoint x: 326, startPoint y: 210, endPoint x: 350, endPoint y: 118, distance: 95.4
click at [350, 118] on div "Janela de atendimento Grade de atendimento Capacidade Transportadoras Veículos …" at bounding box center [317, 141] width 634 height 282
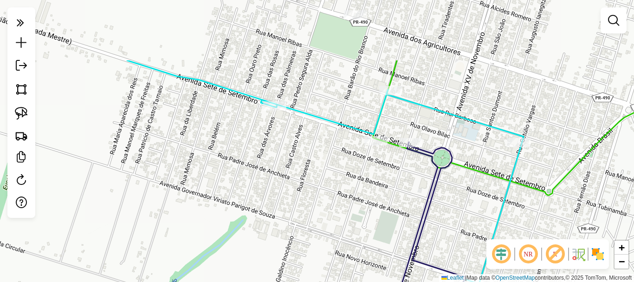
drag, startPoint x: 384, startPoint y: 131, endPoint x: 321, endPoint y: 226, distance: 113.8
click at [321, 226] on div "Janela de atendimento Grade de atendimento Capacidade Transportadoras Veículos …" at bounding box center [317, 141] width 634 height 282
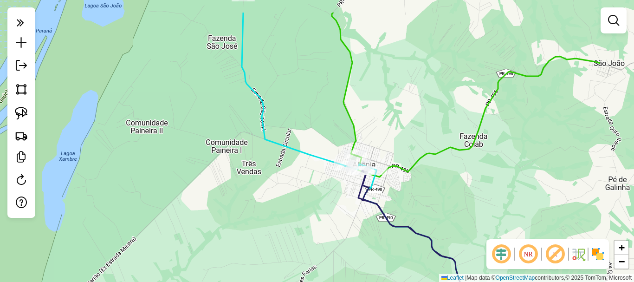
drag, startPoint x: 347, startPoint y: 178, endPoint x: 304, endPoint y: 195, distance: 46.3
click at [304, 195] on div "Janela de atendimento Grade de atendimento Capacidade Transportadoras Veículos …" at bounding box center [317, 141] width 634 height 282
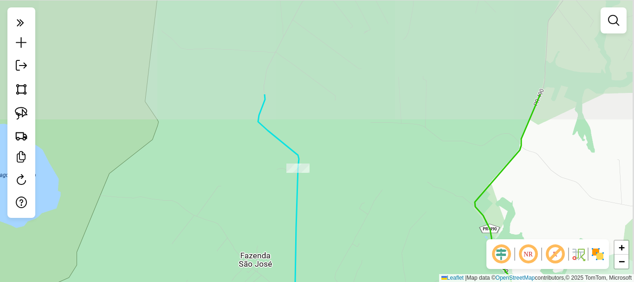
drag, startPoint x: 340, startPoint y: 111, endPoint x: 333, endPoint y: 204, distance: 93.5
click at [333, 204] on div "Janela de atendimento Grade de atendimento Capacidade Transportadoras Veículos …" at bounding box center [317, 141] width 634 height 282
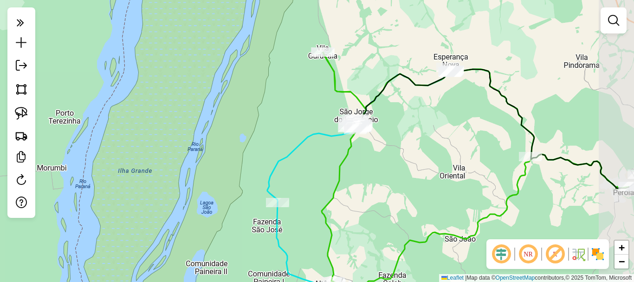
drag, startPoint x: 422, startPoint y: 146, endPoint x: 382, endPoint y: 168, distance: 45.5
click at [382, 168] on div "Janela de atendimento Grade de atendimento Capacidade Transportadoras Veículos …" at bounding box center [317, 141] width 634 height 282
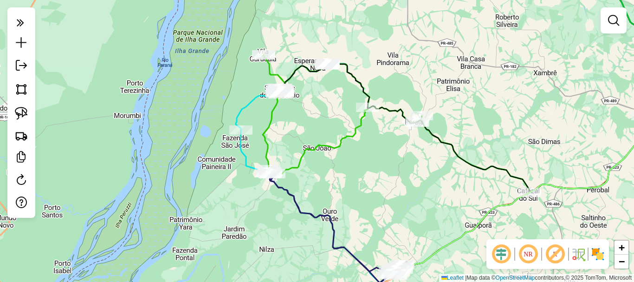
drag, startPoint x: 437, startPoint y: 97, endPoint x: 389, endPoint y: 85, distance: 49.0
click at [389, 85] on div "Janela de atendimento Grade de atendimento Capacidade Transportadoras Veículos …" at bounding box center [317, 141] width 634 height 282
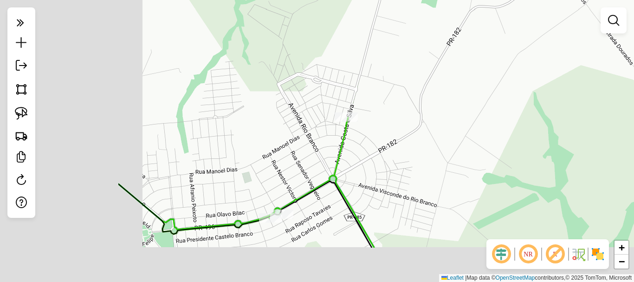
drag, startPoint x: 225, startPoint y: 140, endPoint x: 411, endPoint y: 77, distance: 196.2
click at [411, 77] on div "Janela de atendimento Grade de atendimento Capacidade Transportadoras Veículos …" at bounding box center [317, 141] width 634 height 282
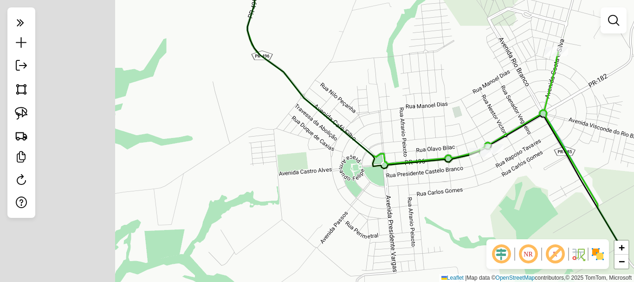
drag, startPoint x: 236, startPoint y: 133, endPoint x: 442, endPoint y: 68, distance: 216.0
click at [442, 68] on div "Janela de atendimento Grade de atendimento Capacidade Transportadoras Veículos …" at bounding box center [317, 141] width 634 height 282
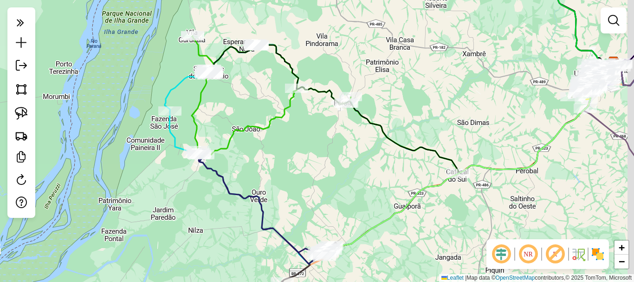
drag, startPoint x: 412, startPoint y: 102, endPoint x: 267, endPoint y: 82, distance: 146.2
click at [267, 82] on div "Janela de atendimento Grade de atendimento Capacidade Transportadoras Veículos …" at bounding box center [317, 141] width 634 height 282
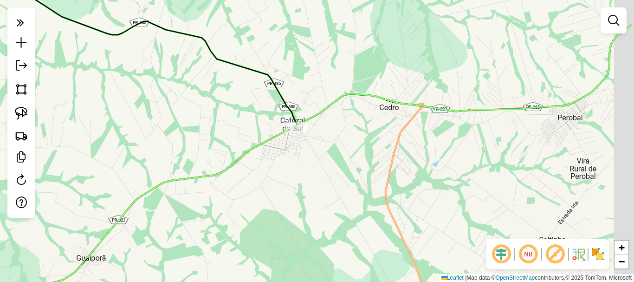
drag, startPoint x: 337, startPoint y: 151, endPoint x: 185, endPoint y: 176, distance: 153.8
click at [185, 176] on div "Rota 18 - Placa BTA8816 24234 - MERCADO LINO Janela de atendimento Grade de ate…" at bounding box center [317, 141] width 634 height 282
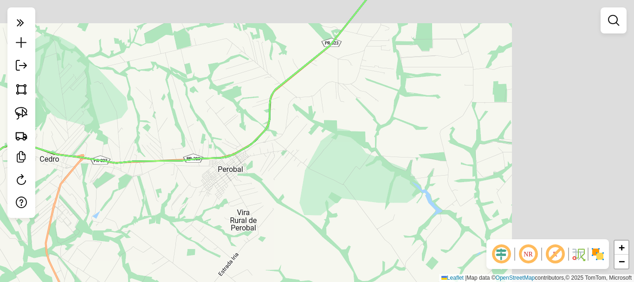
drag, startPoint x: 250, startPoint y: 176, endPoint x: 192, endPoint y: 187, distance: 59.5
click at [192, 187] on div "Rota 18 - Placa BTA8816 24234 - MERCADO LINO Janela de atendimento Grade de ate…" at bounding box center [317, 141] width 634 height 282
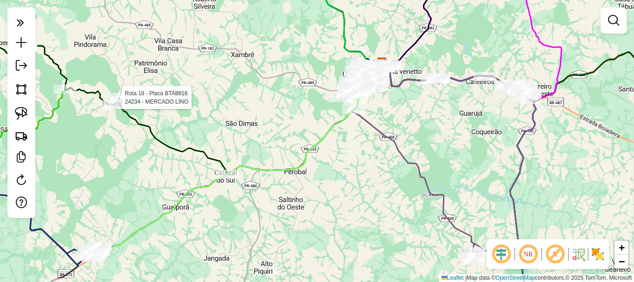
drag, startPoint x: 374, startPoint y: 161, endPoint x: 337, endPoint y: 200, distance: 53.9
click at [337, 200] on div "Rota 18 - Placa BTA8816 24234 - MERCADO LINO Janela de atendimento Grade de ate…" at bounding box center [317, 141] width 634 height 282
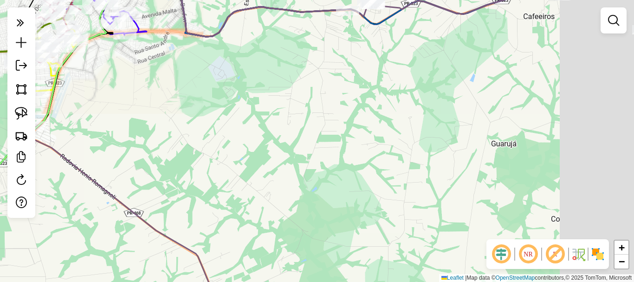
drag, startPoint x: 401, startPoint y: 147, endPoint x: 290, endPoint y: 129, distance: 112.2
click at [290, 129] on div "Rota 18 - Placa BTA8816 24234 - MERCADO LINO Janela de atendimento Grade de ate…" at bounding box center [317, 141] width 634 height 282
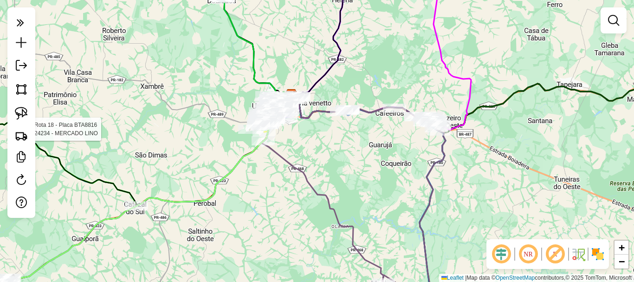
drag, startPoint x: 370, startPoint y: 136, endPoint x: 282, endPoint y: 148, distance: 88.6
click at [282, 148] on div "Rota 18 - Placa BTA8816 24234 - MERCADO LINO Janela de atendimento Grade de ate…" at bounding box center [317, 141] width 634 height 282
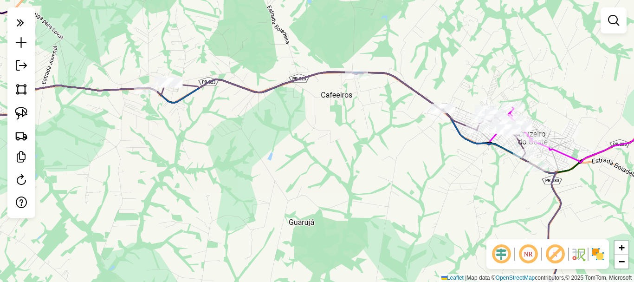
drag, startPoint x: 324, startPoint y: 126, endPoint x: 309, endPoint y: 166, distance: 42.3
click at [309, 166] on div "Rota 18 - Placa BTA8816 24234 - MERCADO LINO Janela de atendimento Grade de ate…" at bounding box center [317, 141] width 634 height 282
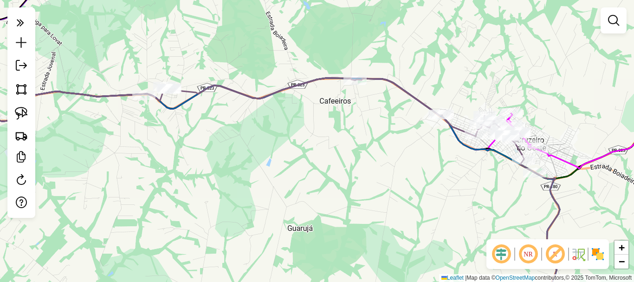
drag, startPoint x: 361, startPoint y: 129, endPoint x: 314, endPoint y: 209, distance: 93.2
click at [314, 209] on div "Rota 18 - Placa BTA8816 24234 - MERCADO LINO Janela de atendimento Grade de ate…" at bounding box center [317, 141] width 634 height 282
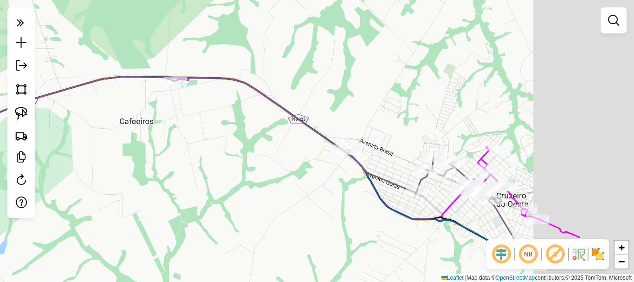
drag, startPoint x: 325, startPoint y: 179, endPoint x: 200, endPoint y: 115, distance: 140.1
click at [200, 115] on div "Rota 18 - Placa BTA8816 24234 - MERCADO LINO Janela de atendimento Grade de ate…" at bounding box center [317, 141] width 634 height 282
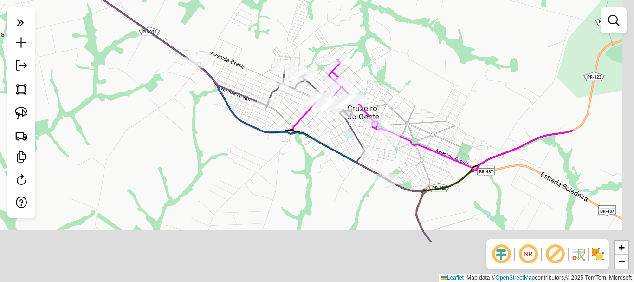
drag, startPoint x: 284, startPoint y: 205, endPoint x: 160, endPoint y: 136, distance: 141.8
click at [160, 136] on div "Rota 18 - Placa BTA8816 24234 - MERCADO LINO Janela de atendimento Grade de ate…" at bounding box center [317, 141] width 634 height 282
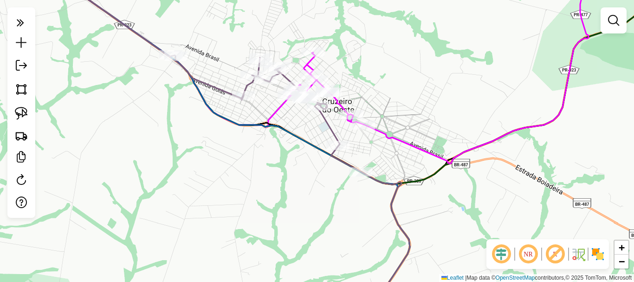
drag, startPoint x: 283, startPoint y: 177, endPoint x: 248, endPoint y: 169, distance: 35.7
click at [248, 169] on div "Rota 18 - Placa BTA8816 24234 - MERCADO LINO Janela de atendimento Grade de ate…" at bounding box center [317, 141] width 634 height 282
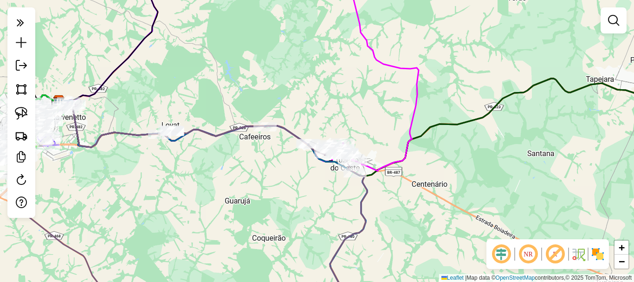
drag, startPoint x: 224, startPoint y: 165, endPoint x: 303, endPoint y: 170, distance: 79.5
click at [303, 170] on div "Rota 18 - Placa BTA8816 24234 - MERCADO LINO Janela de atendimento Grade de ate…" at bounding box center [317, 141] width 634 height 282
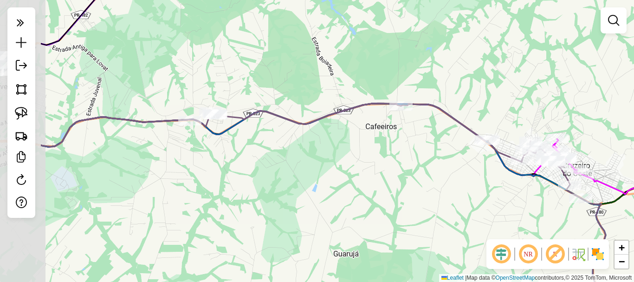
drag, startPoint x: 208, startPoint y: 153, endPoint x: 313, endPoint y: 166, distance: 105.7
click at [313, 166] on div "Rota 18 - Placa BTA8816 24234 - MERCADO LINO Janela de atendimento Grade de ate…" at bounding box center [317, 141] width 634 height 282
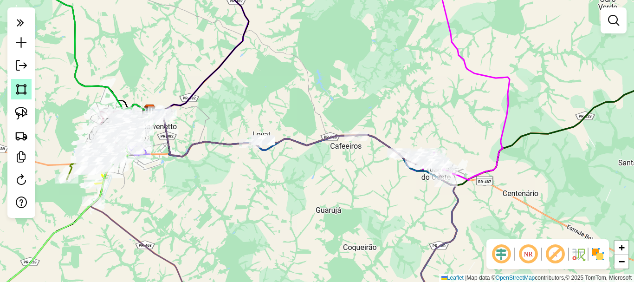
click at [26, 87] on img at bounding box center [21, 89] width 13 height 13
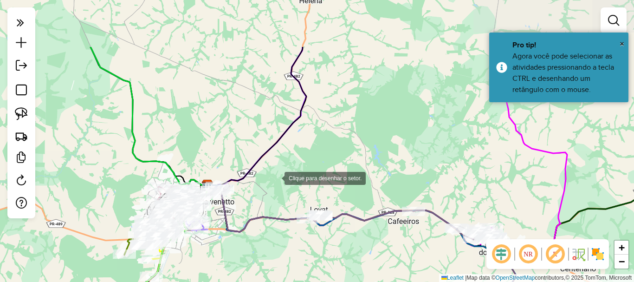
drag, startPoint x: 225, startPoint y: 121, endPoint x: 250, endPoint y: 126, distance: 25.1
click at [266, 168] on div at bounding box center [275, 177] width 19 height 19
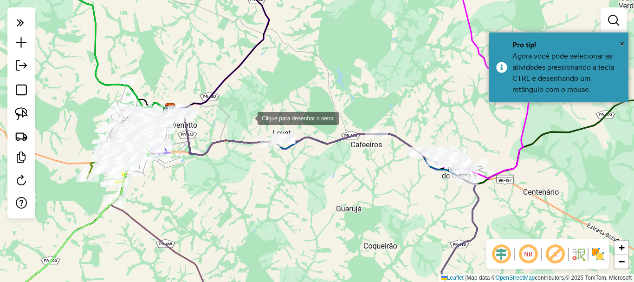
drag, startPoint x: 257, startPoint y: 140, endPoint x: 244, endPoint y: 110, distance: 32.7
click at [244, 110] on div at bounding box center [248, 117] width 19 height 19
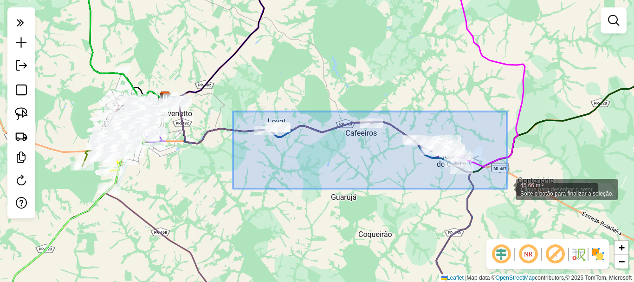
drag, startPoint x: 241, startPoint y: 122, endPoint x: 508, endPoint y: 189, distance: 275.2
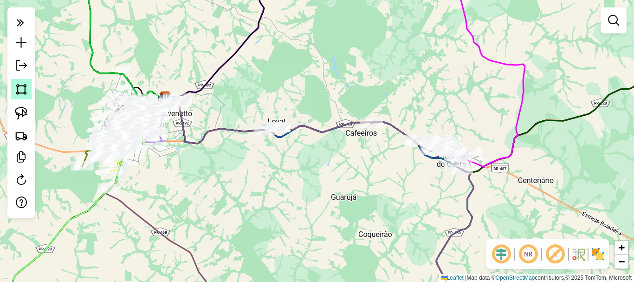
click at [21, 87] on img at bounding box center [21, 89] width 13 height 13
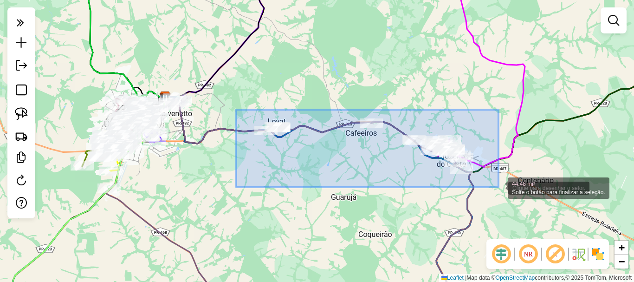
drag, startPoint x: 248, startPoint y: 139, endPoint x: 499, endPoint y: 187, distance: 255.1
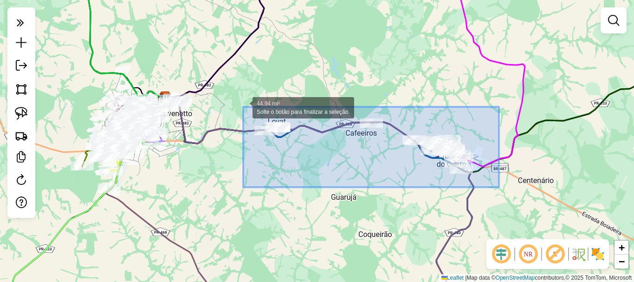
drag, startPoint x: 499, startPoint y: 187, endPoint x: 243, endPoint y: 107, distance: 268.0
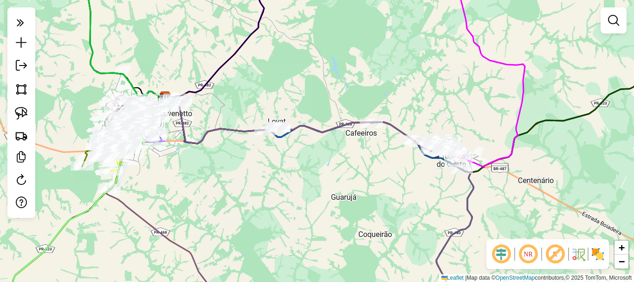
click at [243, 107] on div "Rota 18 - Placa BTA8816 24234 - MERCADO LINO Janela de atendimento Grade de ate…" at bounding box center [317, 141] width 634 height 282
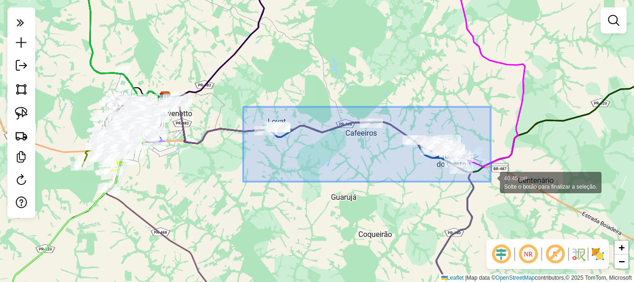
drag, startPoint x: 243, startPoint y: 107, endPoint x: 491, endPoint y: 182, distance: 258.5
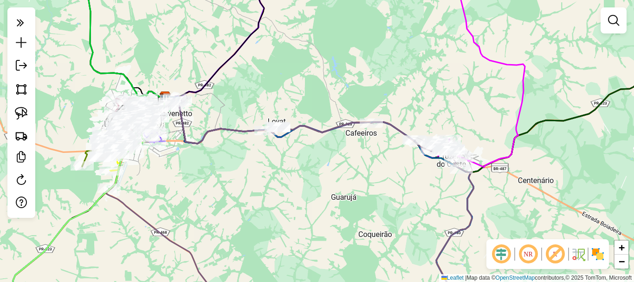
click at [491, 182] on div "Clique e arraste para selecionar os clientes. Janela de atendimento Grade de at…" at bounding box center [317, 141] width 634 height 282
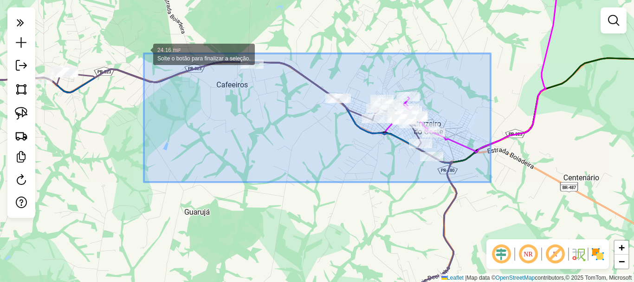
drag, startPoint x: 491, startPoint y: 182, endPoint x: 108, endPoint y: 39, distance: 408.8
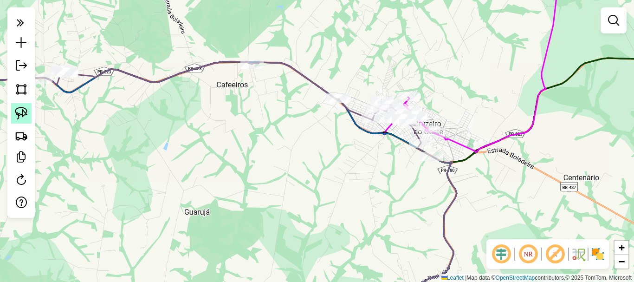
click at [20, 105] on link at bounding box center [21, 113] width 20 height 20
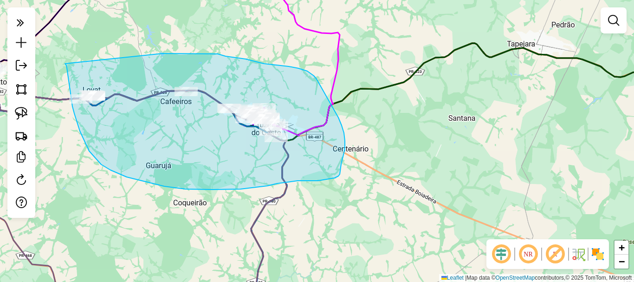
drag, startPoint x: 67, startPoint y: 71, endPoint x: 153, endPoint y: 53, distance: 87.1
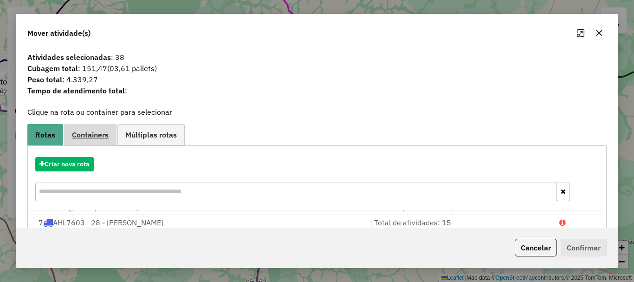
click at [84, 133] on span "Containers" at bounding box center [90, 134] width 37 height 7
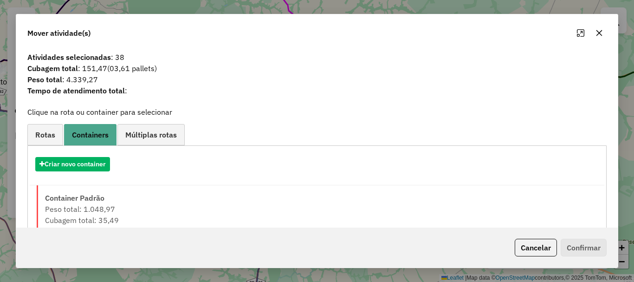
scroll to position [32, 0]
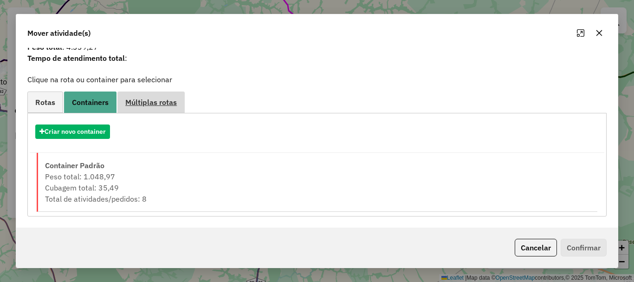
click at [157, 101] on span "Múltiplas rotas" at bounding box center [151, 101] width 52 height 7
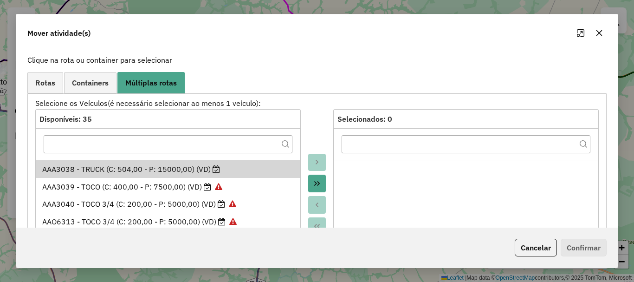
scroll to position [0, 0]
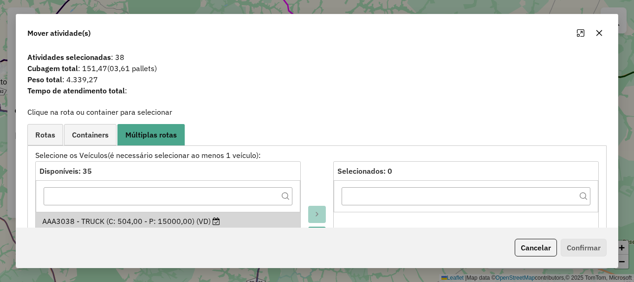
click at [596, 36] on icon "button" at bounding box center [598, 32] width 7 height 7
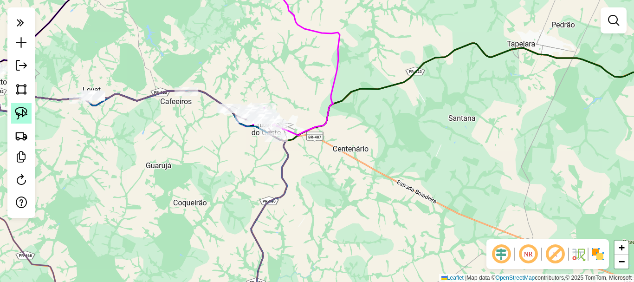
click at [25, 112] on img at bounding box center [21, 113] width 13 height 13
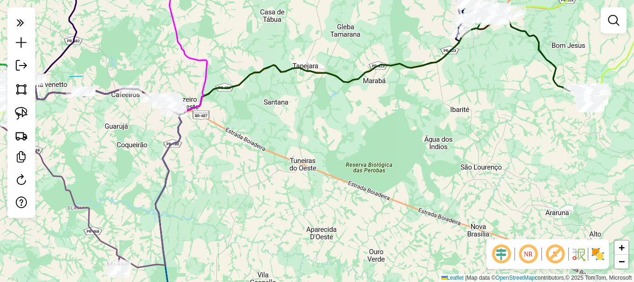
drag, startPoint x: 70, startPoint y: 77, endPoint x: 82, endPoint y: 76, distance: 12.5
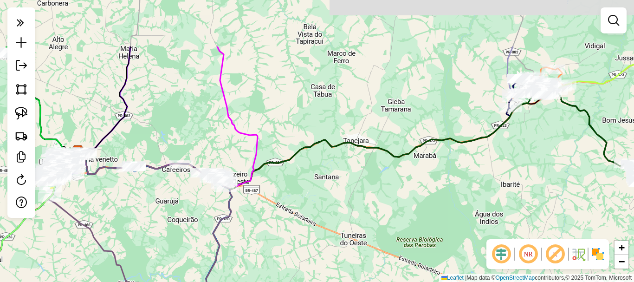
drag, startPoint x: 62, startPoint y: 76, endPoint x: 134, endPoint y: 152, distance: 104.4
click at [134, 152] on div "Janela de atendimento Grade de atendimento Capacidade Transportadoras Veículos …" at bounding box center [317, 141] width 634 height 282
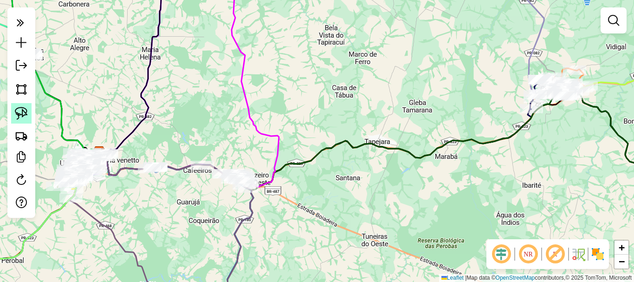
click at [22, 108] on img at bounding box center [21, 113] width 13 height 13
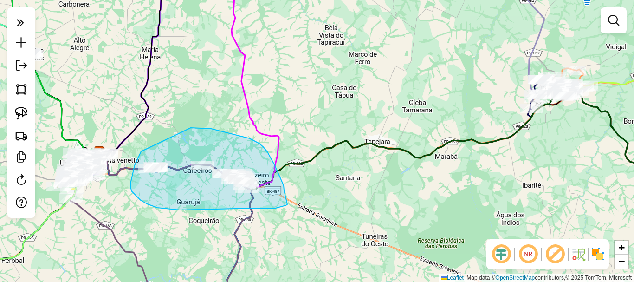
drag, startPoint x: 141, startPoint y: 151, endPoint x: 189, endPoint y: 128, distance: 53.8
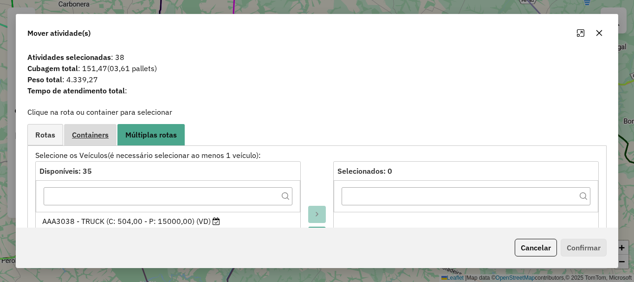
click at [90, 136] on span "Containers" at bounding box center [90, 134] width 37 height 7
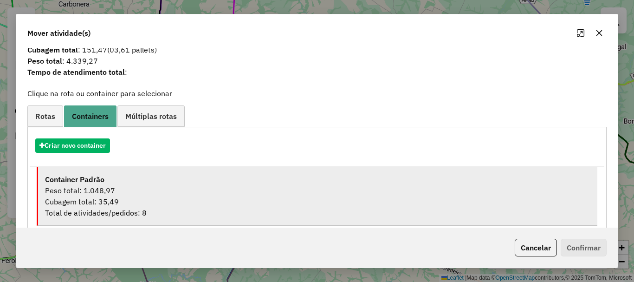
scroll to position [32, 0]
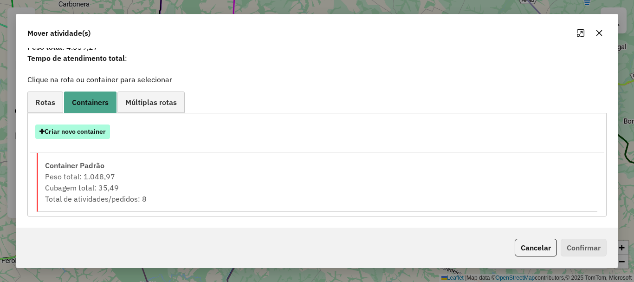
click at [79, 129] on button "Criar novo container" at bounding box center [72, 131] width 75 height 14
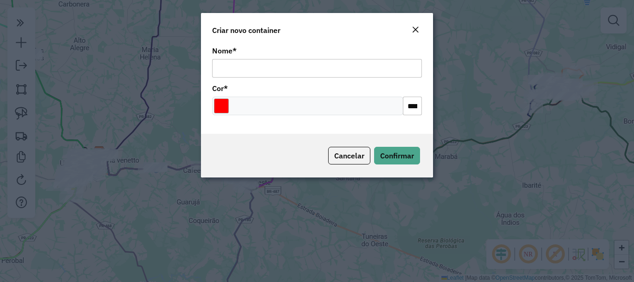
click at [319, 68] on input "Nome *" at bounding box center [317, 68] width 210 height 19
drag, startPoint x: 413, startPoint y: 32, endPoint x: 404, endPoint y: 33, distance: 9.9
click at [413, 31] on em "Close" at bounding box center [415, 29] width 7 height 7
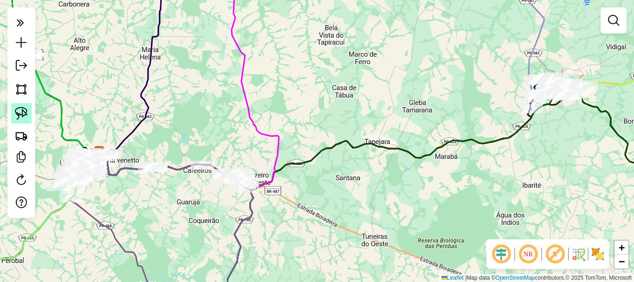
click at [22, 110] on img at bounding box center [21, 113] width 13 height 13
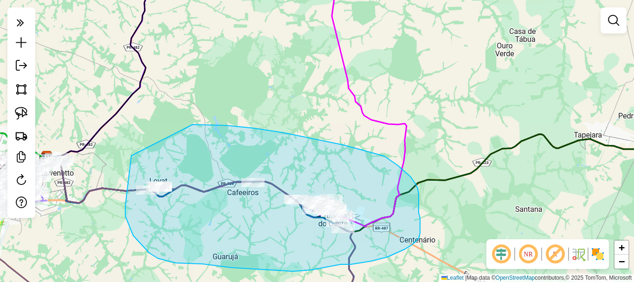
drag, startPoint x: 128, startPoint y: 181, endPoint x: 162, endPoint y: 124, distance: 65.6
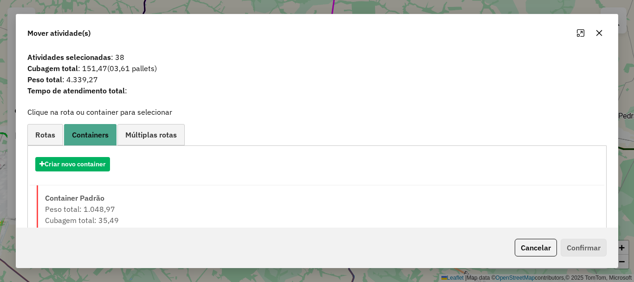
click at [44, 137] on span "Rotas" at bounding box center [45, 134] width 20 height 7
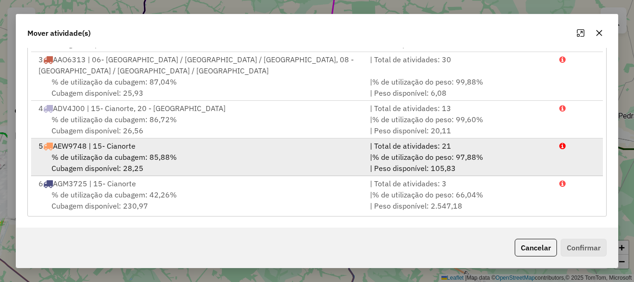
scroll to position [0, 0]
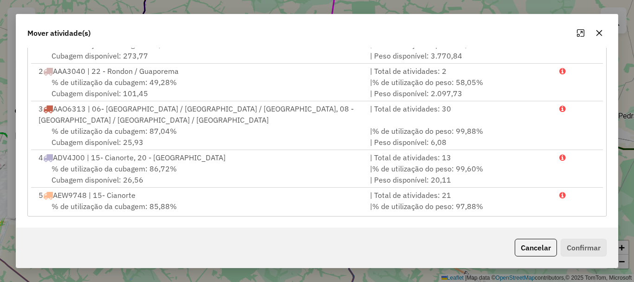
click at [600, 32] on icon "button" at bounding box center [598, 32] width 7 height 7
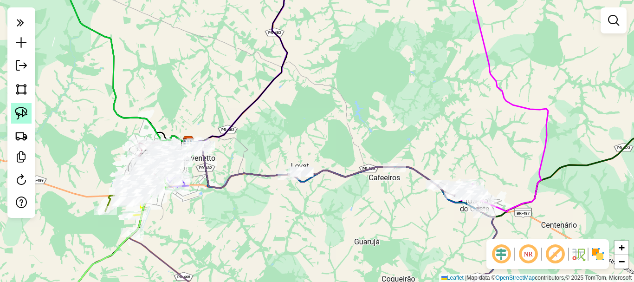
click at [27, 113] on img at bounding box center [21, 113] width 13 height 13
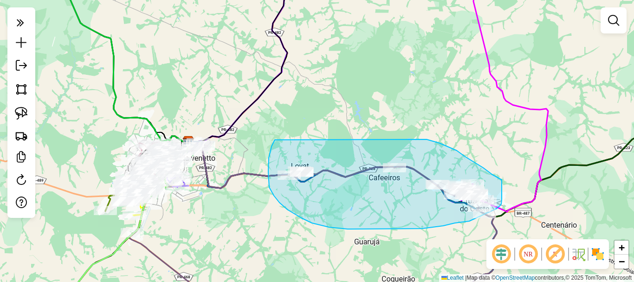
drag, startPoint x: 268, startPoint y: 164, endPoint x: 369, endPoint y: 123, distance: 108.5
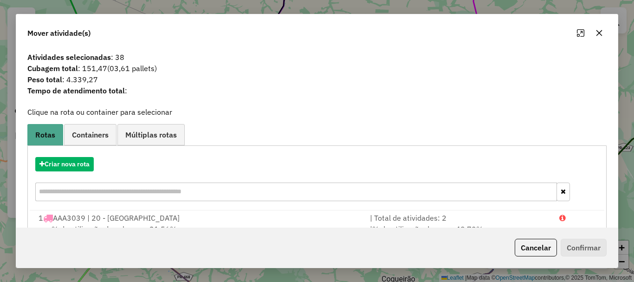
click at [78, 194] on input "text" at bounding box center [296, 191] width 522 height 19
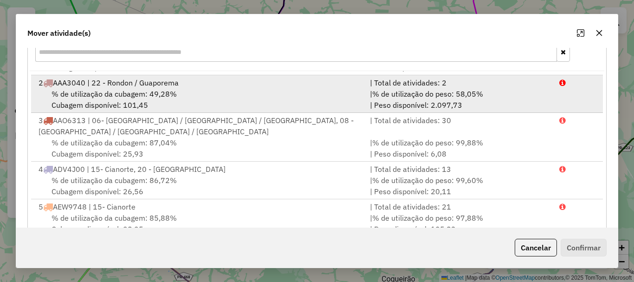
scroll to position [46, 0]
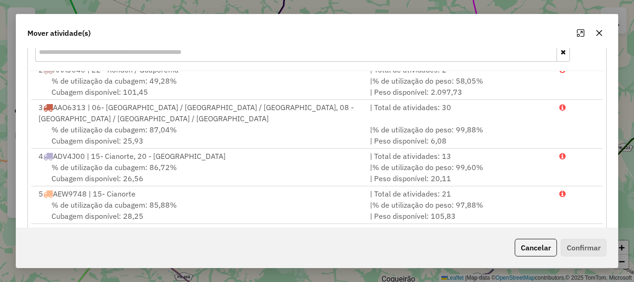
drag, startPoint x: 598, startPoint y: 32, endPoint x: 583, endPoint y: 44, distance: 18.8
click at [599, 32] on icon "button" at bounding box center [599, 33] width 6 height 6
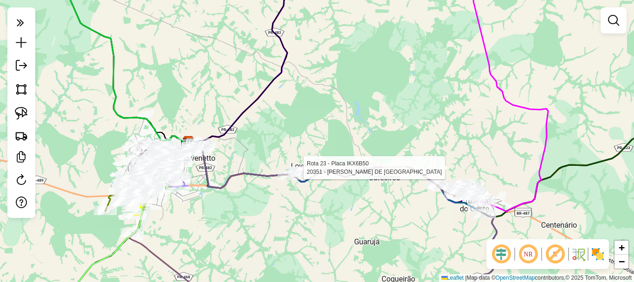
select select "**********"
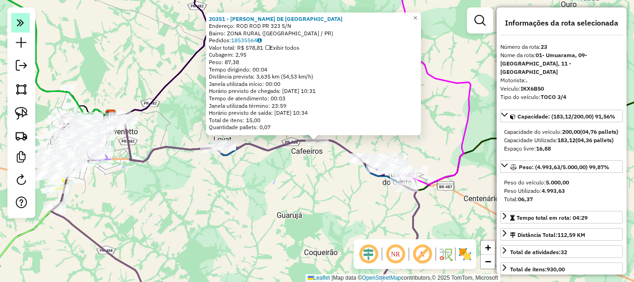
click at [19, 24] on icon at bounding box center [20, 22] width 7 height 13
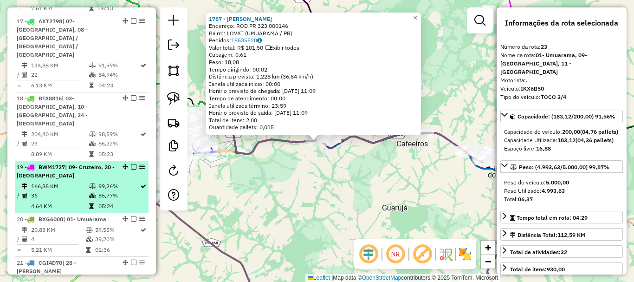
scroll to position [1166, 0]
click at [71, 163] on div "19 - BWM1727 | 09- [GEOGRAPHIC_DATA], 20 - [GEOGRAPHIC_DATA]" at bounding box center [66, 171] width 98 height 17
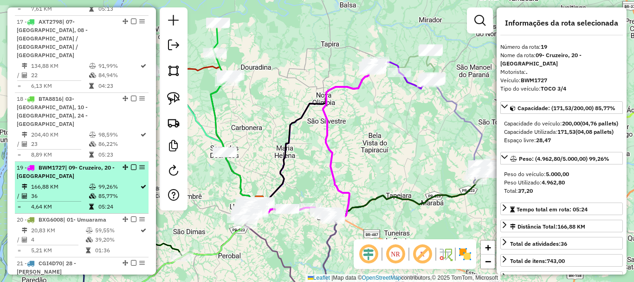
click at [61, 182] on td "166,88 KM" at bounding box center [60, 186] width 58 height 9
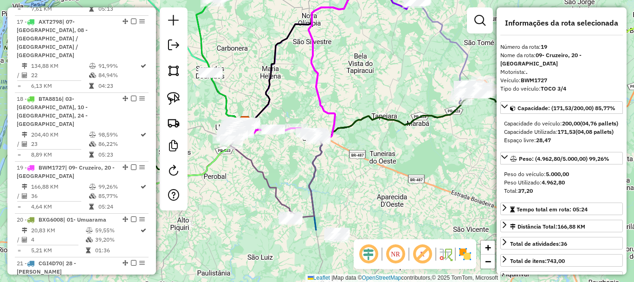
drag, startPoint x: 340, startPoint y: 161, endPoint x: 323, endPoint y: 90, distance: 73.2
click at [326, 81] on div "Janela de atendimento Grade de atendimento Capacidade Transportadoras Veículos …" at bounding box center [317, 141] width 634 height 282
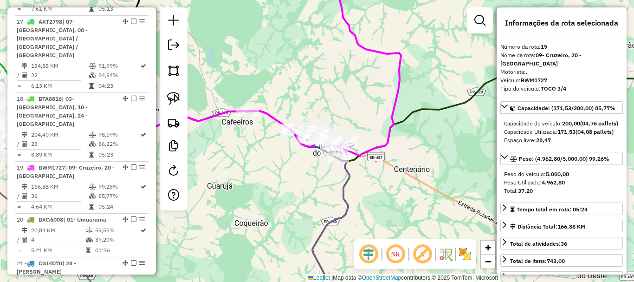
drag, startPoint x: 305, startPoint y: 128, endPoint x: 383, endPoint y: 110, distance: 79.6
click at [381, 110] on div "Janela de atendimento Grade de atendimento Capacidade Transportadoras Veículos …" at bounding box center [317, 141] width 634 height 282
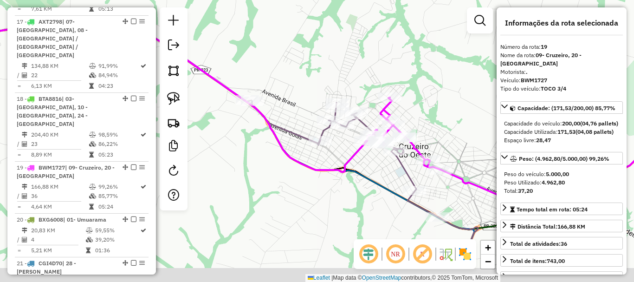
drag, startPoint x: 337, startPoint y: 124, endPoint x: 319, endPoint y: 64, distance: 63.1
click at [319, 64] on div "Janela de atendimento Grade de atendimento Capacidade Transportadoras Veículos …" at bounding box center [317, 141] width 634 height 282
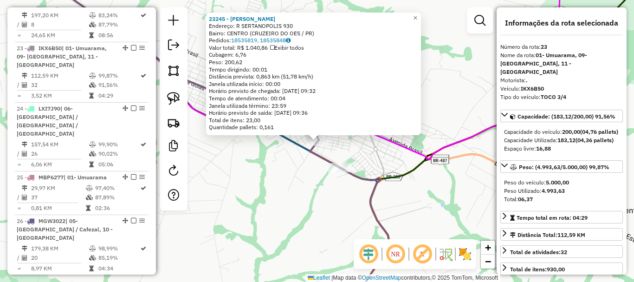
scroll to position [1444, 0]
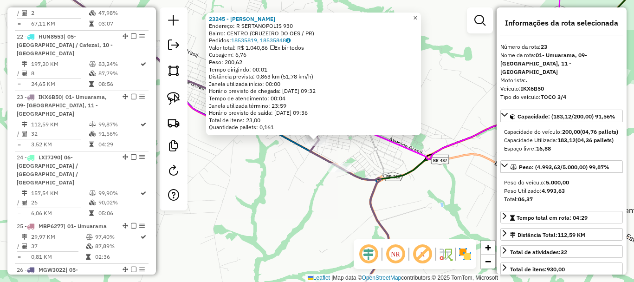
click at [417, 15] on span "×" at bounding box center [415, 18] width 4 height 8
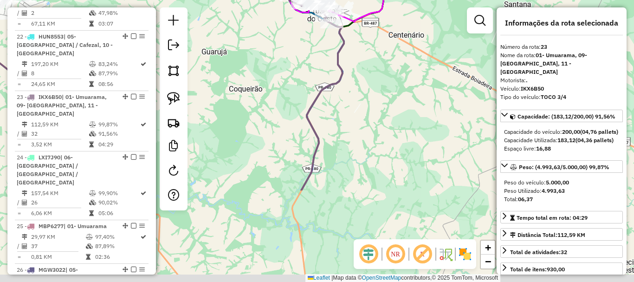
drag, startPoint x: 415, startPoint y: 162, endPoint x: 361, endPoint y: 34, distance: 138.5
click at [361, 34] on div "Janela de atendimento Grade de atendimento Capacidade Transportadoras Veículos …" at bounding box center [317, 141] width 634 height 282
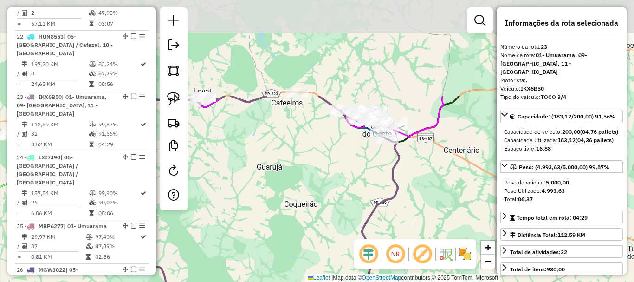
drag, startPoint x: 259, startPoint y: 75, endPoint x: 322, endPoint y: 207, distance: 146.1
click at [322, 207] on div "Janela de atendimento Grade de atendimento Capacidade Transportadoras Veículos …" at bounding box center [317, 141] width 634 height 282
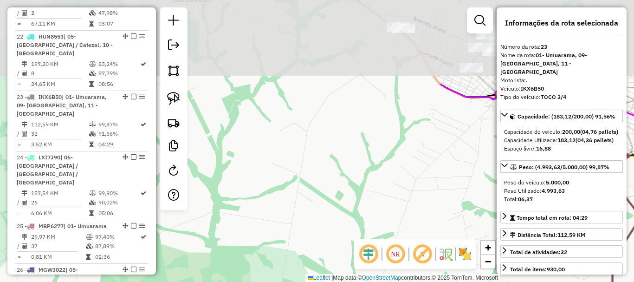
drag, startPoint x: 349, startPoint y: 104, endPoint x: 340, endPoint y: 217, distance: 113.6
click at [346, 217] on div "Janela de atendimento Grade de atendimento Capacidade Transportadoras Veículos …" at bounding box center [317, 141] width 634 height 282
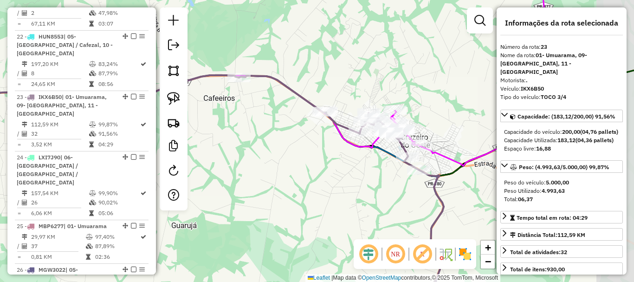
drag, startPoint x: 309, startPoint y: 167, endPoint x: 271, endPoint y: 175, distance: 38.6
click at [271, 175] on div "Janela de atendimento Grade de atendimento Capacidade Transportadoras Veículos …" at bounding box center [317, 141] width 634 height 282
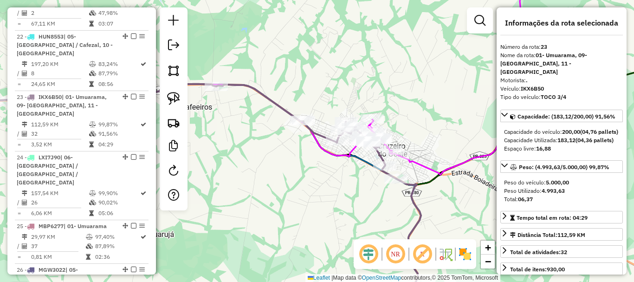
drag, startPoint x: 286, startPoint y: 172, endPoint x: 316, endPoint y: 173, distance: 30.6
click at [316, 173] on div "Janela de atendimento Grade de atendimento Capacidade Transportadoras Veículos …" at bounding box center [317, 141] width 634 height 282
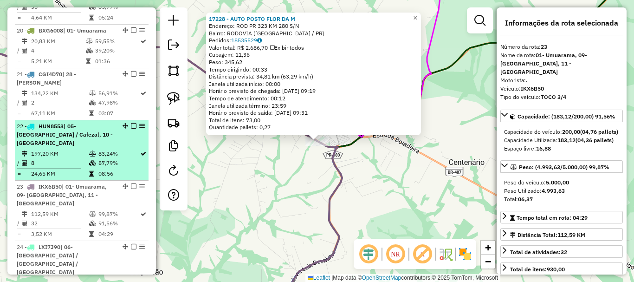
scroll to position [1351, 0]
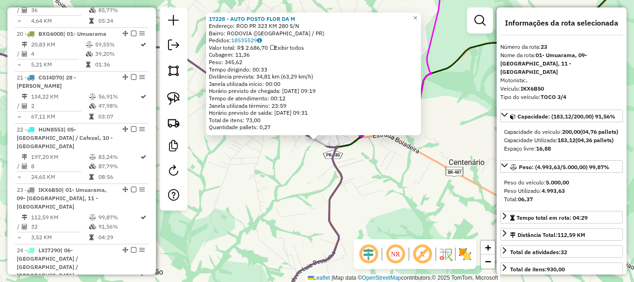
click at [251, 164] on div "17228 - AUTO POSTO FLOR DA M Endereço: ROD PR 323 KM 280 S/N Bairro: RODOVIA ([…" at bounding box center [317, 141] width 634 height 282
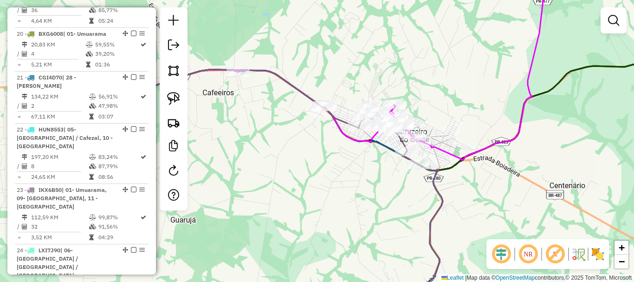
drag, startPoint x: 305, startPoint y: 167, endPoint x: 406, endPoint y: 190, distance: 103.8
click at [406, 190] on div "Janela de atendimento Grade de atendimento Capacidade Transportadoras Veículos …" at bounding box center [317, 141] width 634 height 282
drag, startPoint x: 367, startPoint y: 180, endPoint x: 425, endPoint y: 203, distance: 62.0
click at [425, 203] on div "Janela de atendimento Grade de atendimento Capacidade Transportadoras Veículos …" at bounding box center [317, 141] width 634 height 282
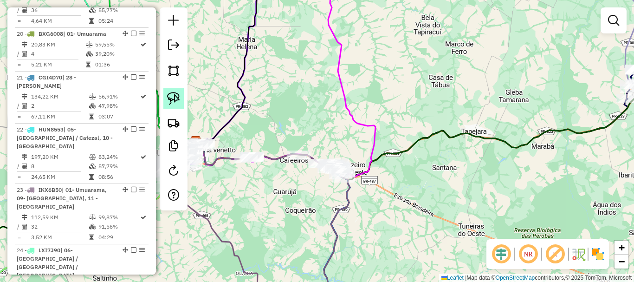
click at [173, 100] on img at bounding box center [173, 98] width 13 height 13
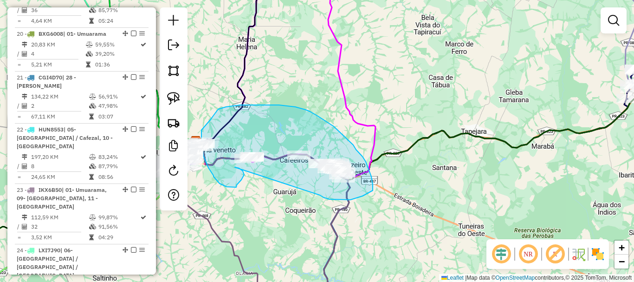
drag, startPoint x: 350, startPoint y: 200, endPoint x: 235, endPoint y: 167, distance: 120.0
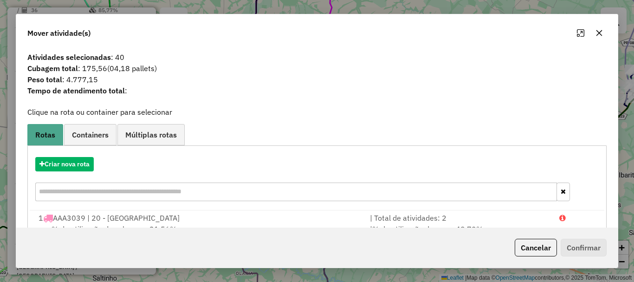
click at [602, 37] on button "button" at bounding box center [599, 33] width 15 height 15
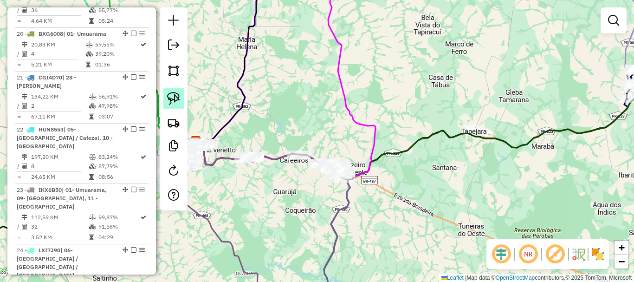
click at [172, 98] on img at bounding box center [173, 98] width 13 height 13
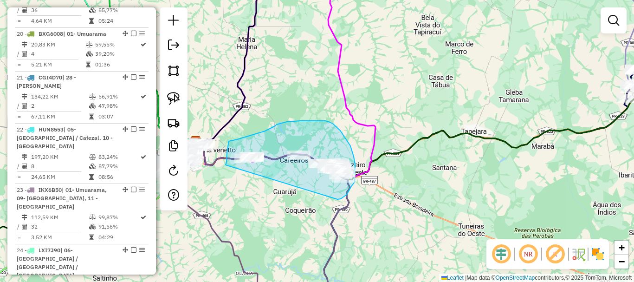
drag, startPoint x: 337, startPoint y: 199, endPoint x: 226, endPoint y: 167, distance: 115.4
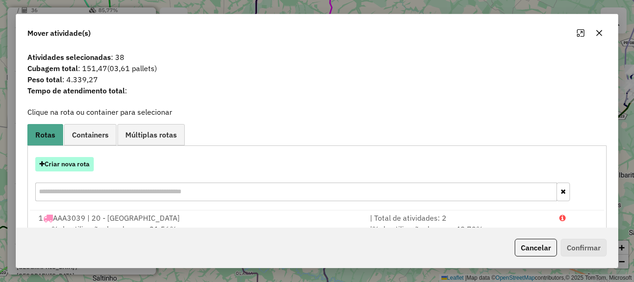
click at [78, 168] on button "Criar nova rota" at bounding box center [64, 164] width 58 height 14
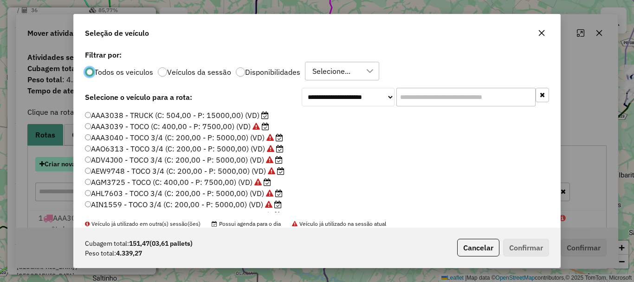
scroll to position [5, 3]
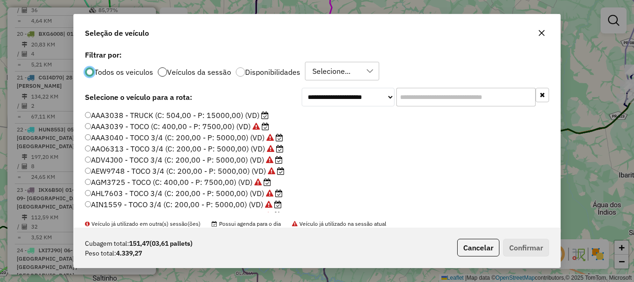
click at [162, 75] on div at bounding box center [162, 71] width 9 height 9
click at [353, 68] on div "Selecione..." at bounding box center [335, 71] width 52 height 18
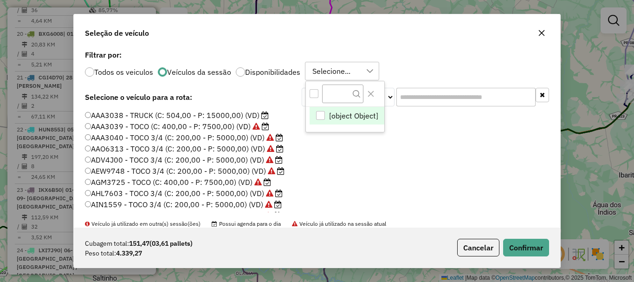
scroll to position [7, 42]
click at [353, 68] on div "Selecione..." at bounding box center [335, 71] width 52 height 18
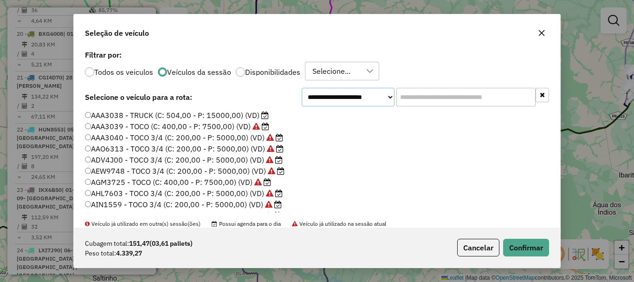
click at [357, 92] on select "**********" at bounding box center [348, 97] width 93 height 19
click at [530, 247] on button "Confirmar" at bounding box center [526, 248] width 46 height 18
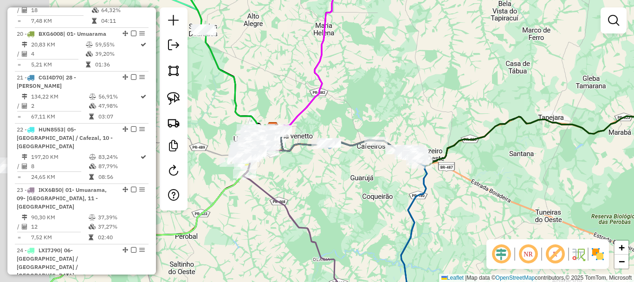
drag, startPoint x: 354, startPoint y: 97, endPoint x: 403, endPoint y: 94, distance: 49.2
click at [403, 94] on div "Janela de atendimento Grade de atendimento Capacidade Transportadoras Veículos …" at bounding box center [317, 141] width 634 height 282
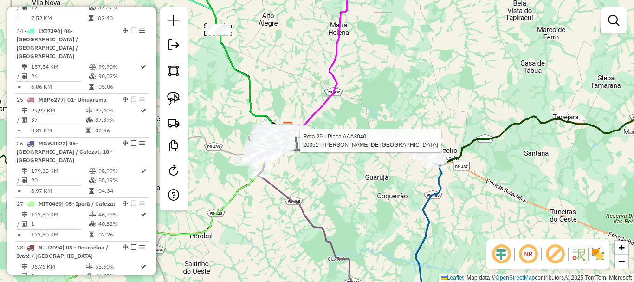
select select "**********"
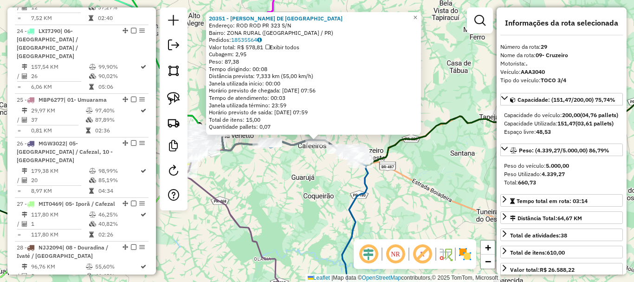
scroll to position [1707, 0]
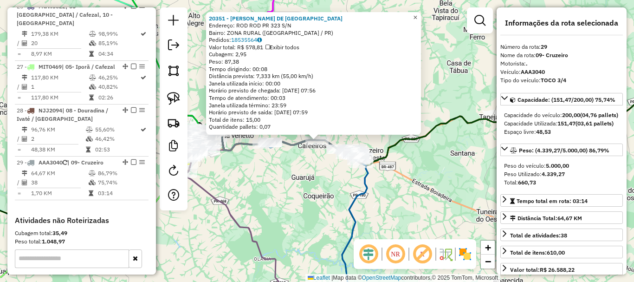
click at [417, 14] on span "×" at bounding box center [415, 17] width 4 height 8
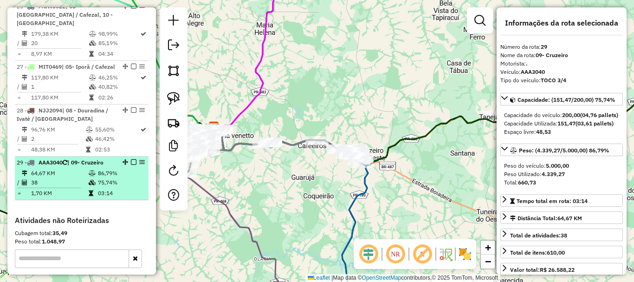
drag, startPoint x: 124, startPoint y: 54, endPoint x: 124, endPoint y: 67, distance: 13.5
click at [124, 156] on li "29 - AAA3040 | 09- Cruzeiro 64,67 KM 86,79% / 38 75,74% = 1,70 KM 03:14" at bounding box center [82, 178] width 134 height 44
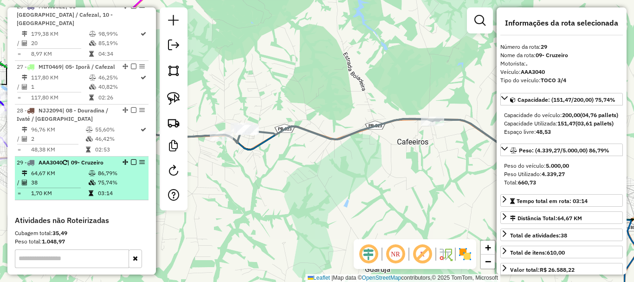
click at [131, 159] on em at bounding box center [134, 162] width 6 height 6
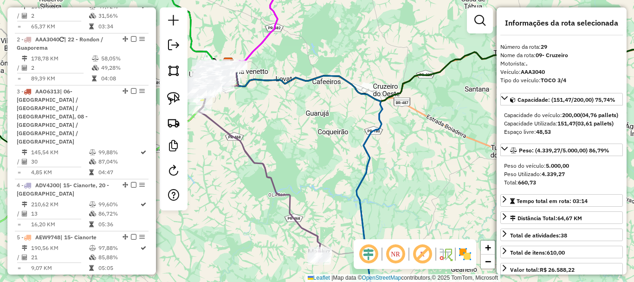
scroll to position [6, 0]
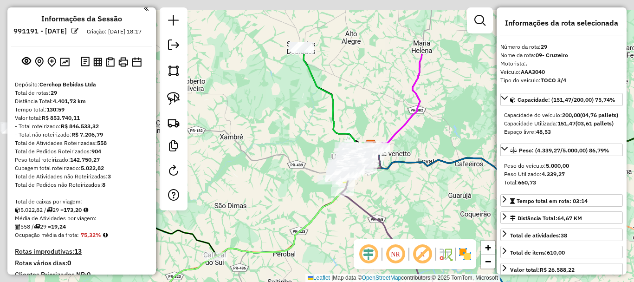
drag, startPoint x: 397, startPoint y: 62, endPoint x: 542, endPoint y: 145, distance: 166.8
click at [542, 145] on hb-router-mapa "Informações da Sessão 991191 - [DATE] Criação: [DATE] 18:17 Depósito: Cerchop B…" at bounding box center [317, 141] width 634 height 282
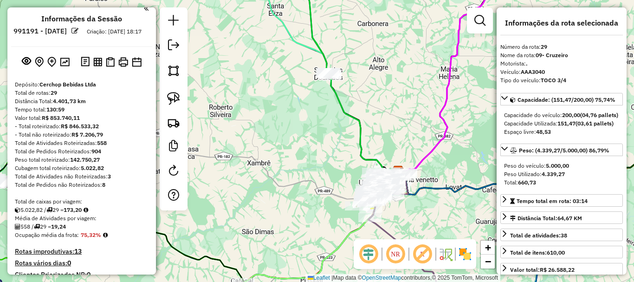
drag, startPoint x: 411, startPoint y: 95, endPoint x: 455, endPoint y: 150, distance: 70.0
click at [455, 150] on div "Janela de atendimento Grade de atendimento Capacidade Transportadoras Veículos …" at bounding box center [317, 141] width 634 height 282
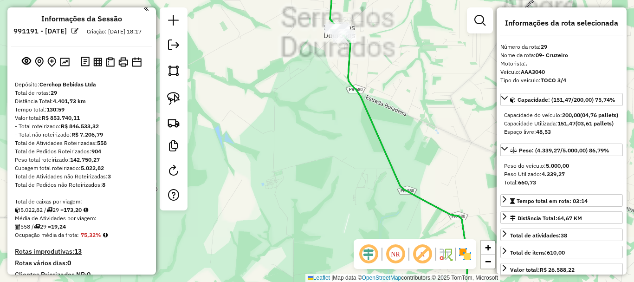
drag, startPoint x: 356, startPoint y: 98, endPoint x: 352, endPoint y: 209, distance: 111.0
click at [352, 209] on div "Janela de atendimento Grade de atendimento Capacidade Transportadoras Veículos …" at bounding box center [317, 141] width 634 height 282
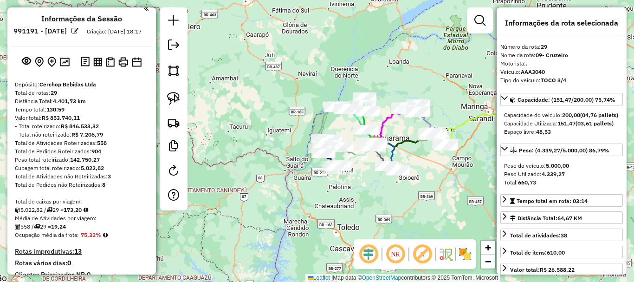
scroll to position [7, 0]
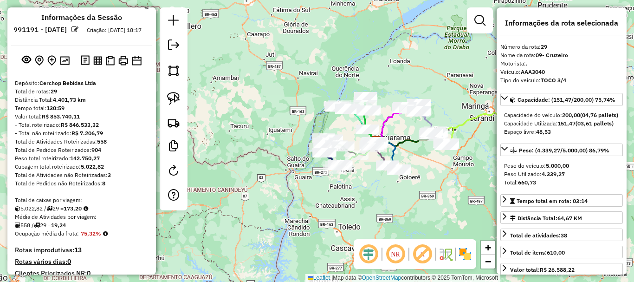
click at [377, 29] on div "Janela de atendimento Grade de atendimento Capacidade Transportadoras Veículos …" at bounding box center [317, 141] width 634 height 282
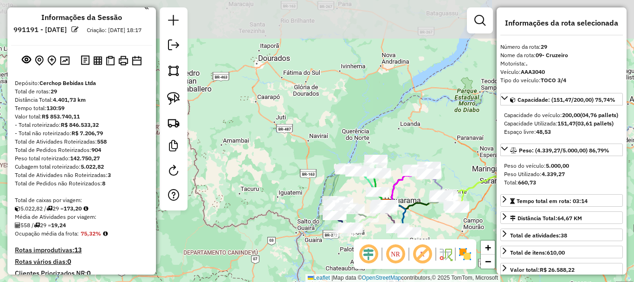
drag, startPoint x: 407, startPoint y: 71, endPoint x: 384, endPoint y: 91, distance: 30.6
click at [384, 91] on div "Janela de atendimento Grade de atendimento Capacidade Transportadoras Veículos …" at bounding box center [317, 141] width 634 height 282
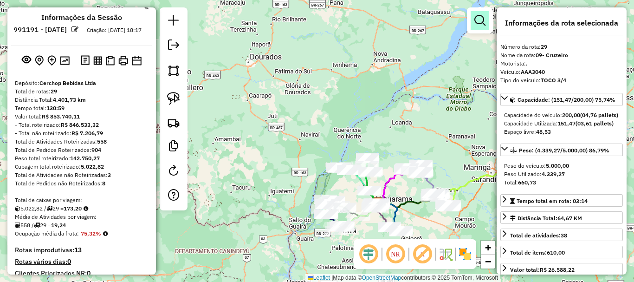
click at [482, 19] on em at bounding box center [479, 20] width 11 height 11
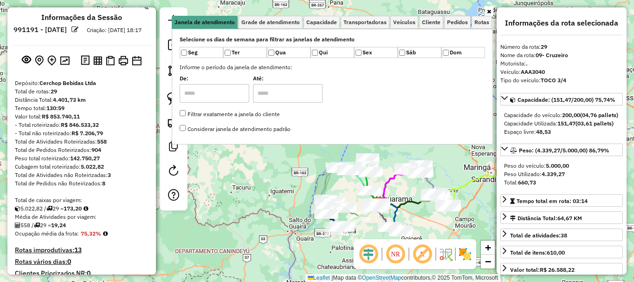
click at [489, 14] on link at bounding box center [489, 11] width 8 height 10
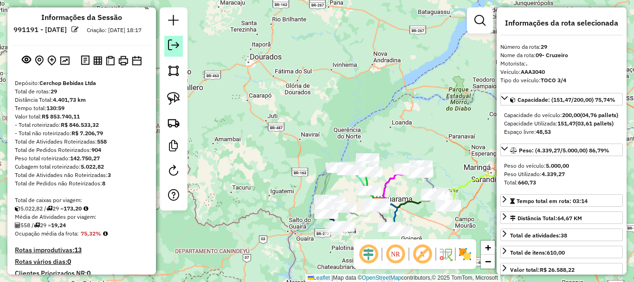
click at [172, 45] on em at bounding box center [173, 44] width 11 height 11
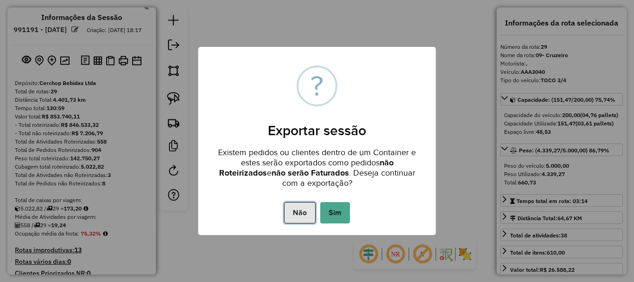
click at [284, 223] on button "Não" at bounding box center [299, 212] width 31 height 21
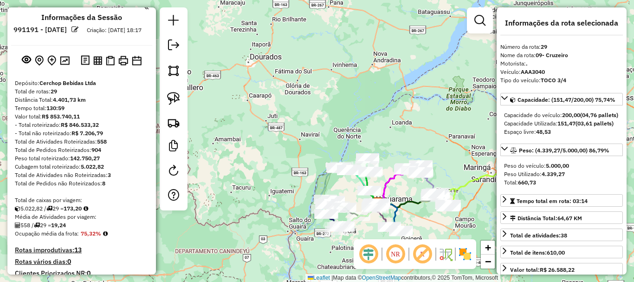
scroll to position [27, 0]
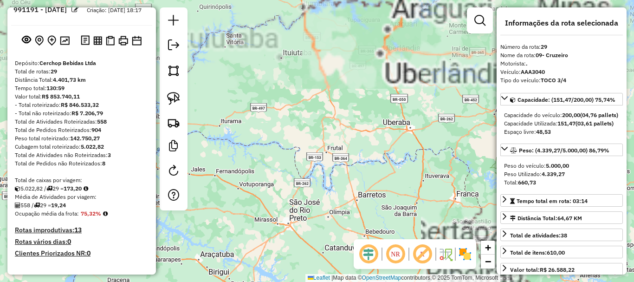
drag, startPoint x: 341, startPoint y: 113, endPoint x: 247, endPoint y: 113, distance: 93.7
click at [247, 113] on div "Janela de atendimento Grade de atendimento Capacidade Transportadoras Veículos …" at bounding box center [317, 141] width 634 height 282
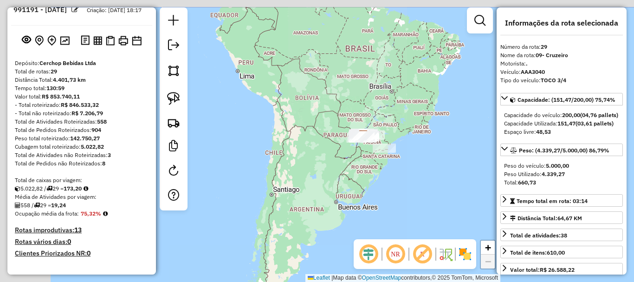
drag, startPoint x: 397, startPoint y: 126, endPoint x: 417, endPoint y: 129, distance: 20.2
click at [417, 129] on div "Janela de atendimento Grade de atendimento Capacidade Transportadoras Veículos …" at bounding box center [317, 141] width 634 height 282
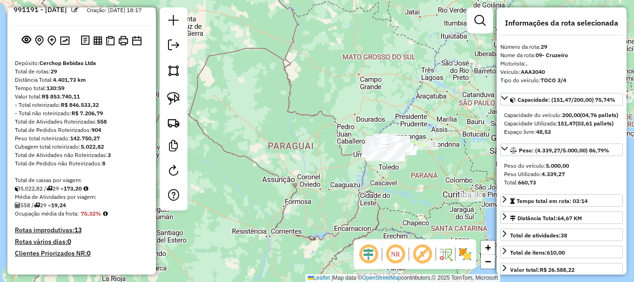
click at [418, 91] on div "Janela de atendimento Grade de atendimento Capacidade Transportadoras Veículos …" at bounding box center [317, 141] width 634 height 282
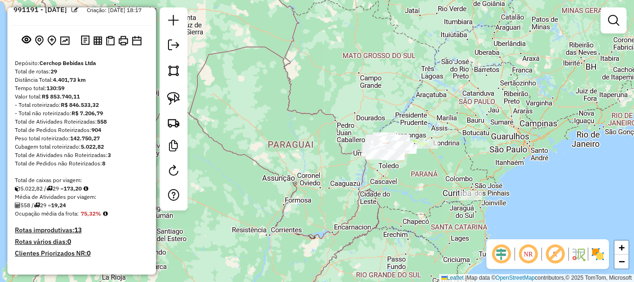
drag, startPoint x: 447, startPoint y: 91, endPoint x: 438, endPoint y: 71, distance: 22.7
click at [439, 72] on div "Janela de atendimento Grade de atendimento Capacidade Transportadoras Veículos …" at bounding box center [317, 141] width 634 height 282
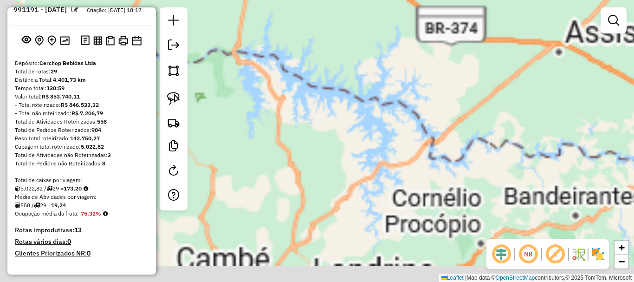
drag, startPoint x: 376, startPoint y: 112, endPoint x: 587, endPoint y: 28, distance: 227.2
click at [587, 28] on div "Janela de atendimento Grade de atendimento Capacidade Transportadoras Veículos …" at bounding box center [317, 141] width 634 height 282
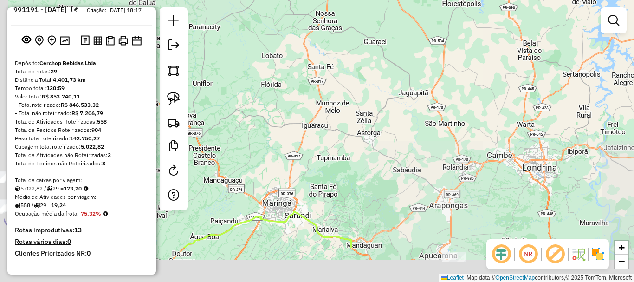
drag, startPoint x: 478, startPoint y: 76, endPoint x: 541, endPoint y: 24, distance: 81.1
click at [541, 24] on div "Janela de atendimento Grade de atendimento Capacidade Transportadoras Veículos …" at bounding box center [317, 141] width 634 height 282
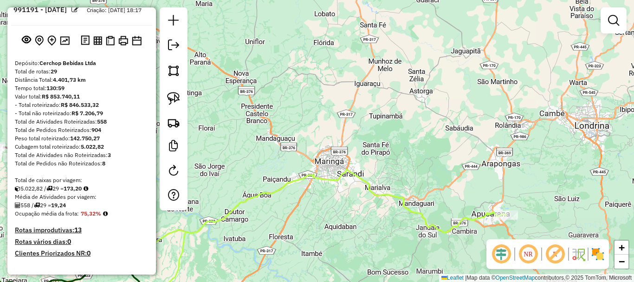
drag, startPoint x: 315, startPoint y: 138, endPoint x: 421, endPoint y: 89, distance: 117.1
click at [421, 89] on div "Janela de atendimento Grade de atendimento Capacidade Transportadoras Veículos …" at bounding box center [317, 141] width 634 height 282
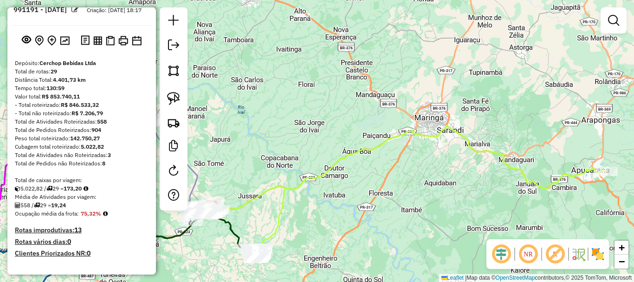
click at [493, 46] on div "Janela de atendimento Grade de atendimento Capacidade Transportadoras Veículos …" at bounding box center [317, 141] width 634 height 282
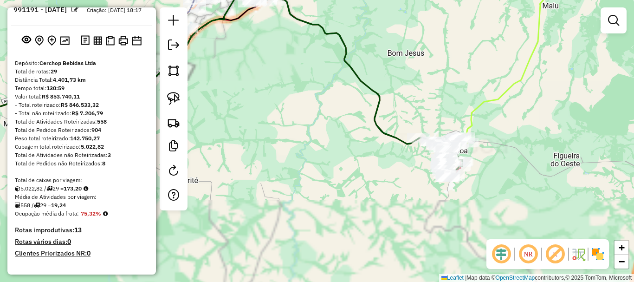
drag, startPoint x: 422, startPoint y: 167, endPoint x: 332, endPoint y: 51, distance: 147.2
click at [333, 36] on icon at bounding box center [351, 81] width 221 height 193
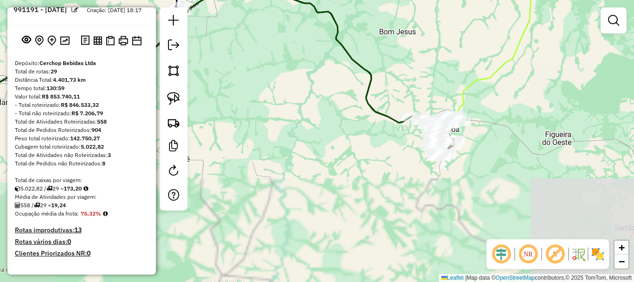
click at [339, 122] on div "Janela de atendimento Grade de atendimento Capacidade Transportadoras Veículos …" at bounding box center [317, 141] width 634 height 282
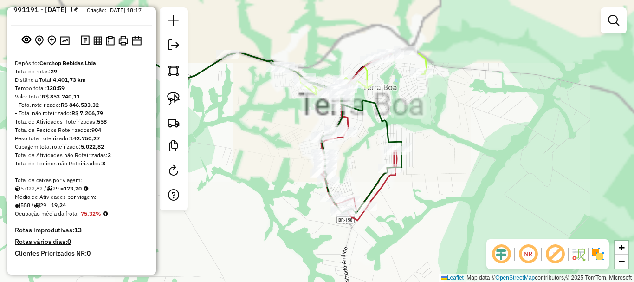
drag, startPoint x: 407, startPoint y: 103, endPoint x: 268, endPoint y: 189, distance: 163.2
click at [268, 189] on div "Janela de atendimento Grade de atendimento Capacidade Transportadoras Veículos …" at bounding box center [317, 141] width 634 height 282
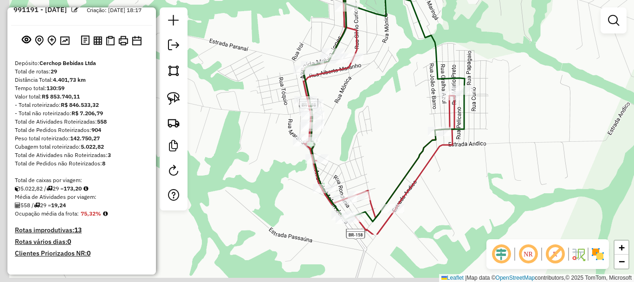
drag, startPoint x: 340, startPoint y: 144, endPoint x: 417, endPoint y: 57, distance: 116.0
click at [417, 57] on div "Janela de atendimento Grade de atendimento Capacidade Transportadoras Veículos …" at bounding box center [317, 141] width 634 height 282
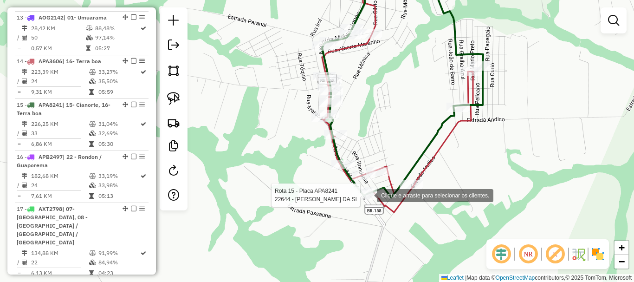
scroll to position [1028, 0]
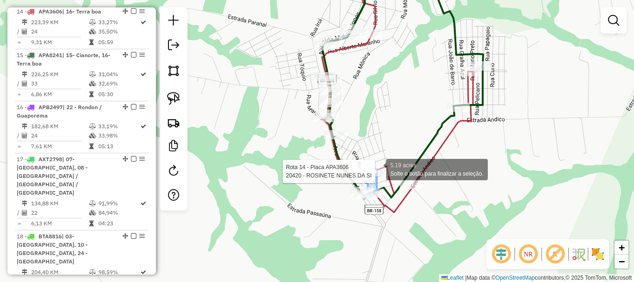
select select "**********"
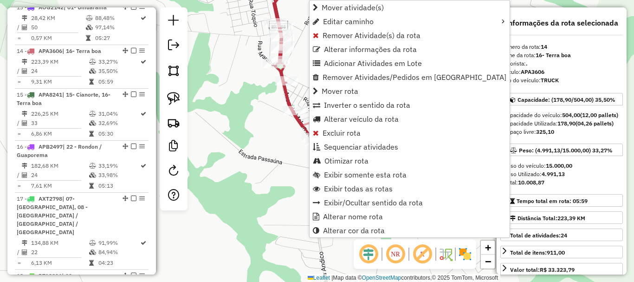
scroll to position [985, 0]
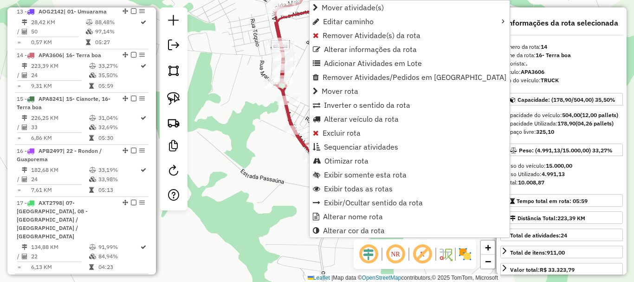
click at [224, 110] on div "Rota 14 - Placa APA3606 20050 - ODAIR CEZAR ROLA Janela de atendimento Grade de…" at bounding box center [317, 141] width 634 height 282
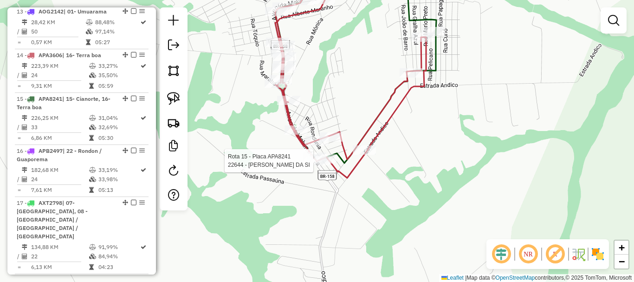
select select "**********"
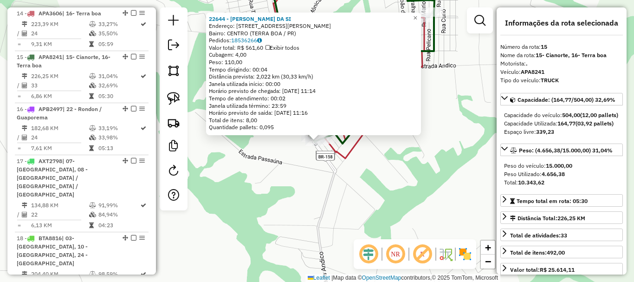
scroll to position [1028, 0]
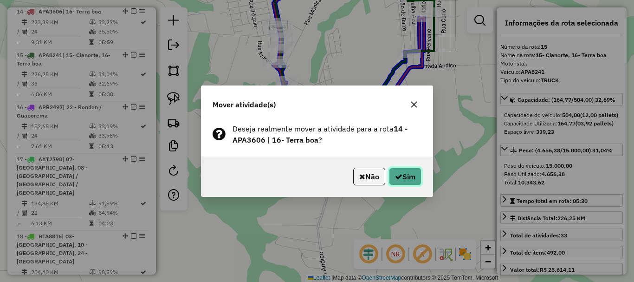
click at [408, 175] on button "Sim" at bounding box center [405, 177] width 32 height 18
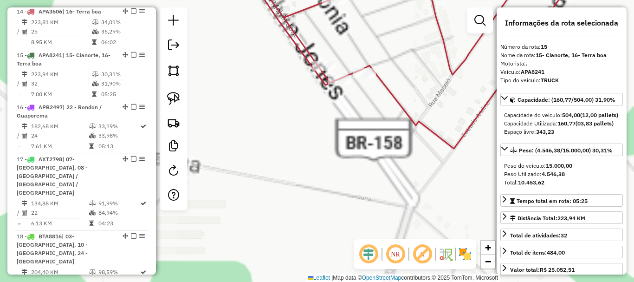
drag, startPoint x: 334, startPoint y: 138, endPoint x: 320, endPoint y: 190, distance: 53.9
click at [321, 183] on div "Janela de atendimento Grade de atendimento Capacidade Transportadoras Veículos …" at bounding box center [317, 141] width 634 height 282
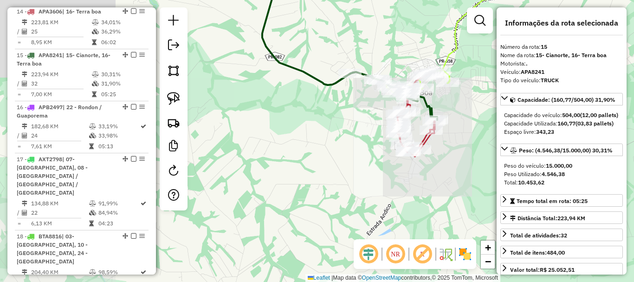
drag, startPoint x: 454, startPoint y: 148, endPoint x: 363, endPoint y: 197, distance: 103.4
click at [363, 197] on div "Janela de atendimento Grade de atendimento Capacidade Transportadoras Veículos …" at bounding box center [317, 141] width 634 height 282
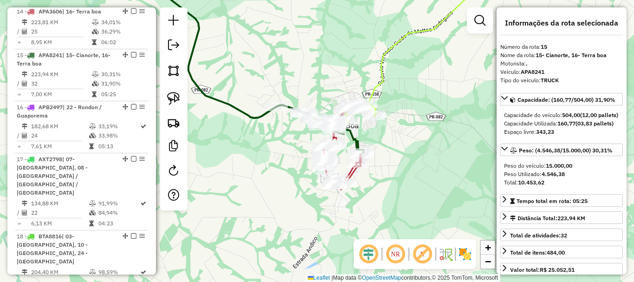
click at [318, 111] on div "Rota 12 - Placa ANB3247 25047 - [PERSON_NAME] 12 - Placa ANB3247 18600 - TERCIO…" at bounding box center [317, 141] width 634 height 282
